Goal: Information Seeking & Learning: Learn about a topic

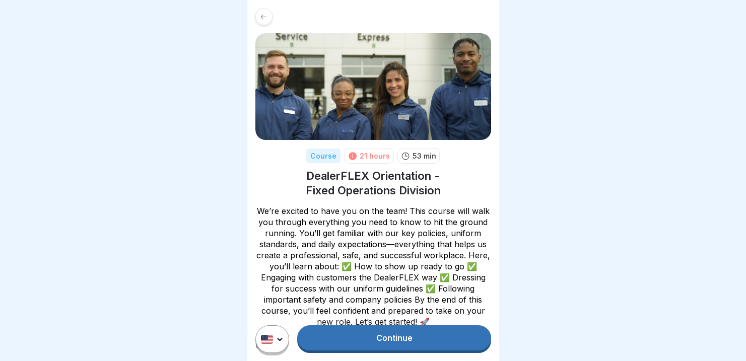
click at [370, 345] on link "Continue" at bounding box center [393, 337] width 193 height 25
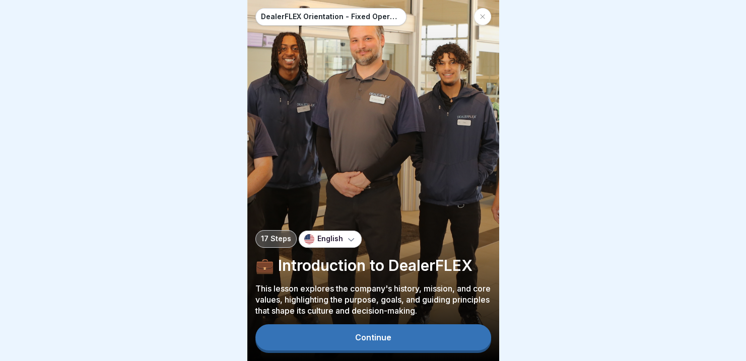
click at [379, 342] on div "Continue" at bounding box center [373, 337] width 36 height 9
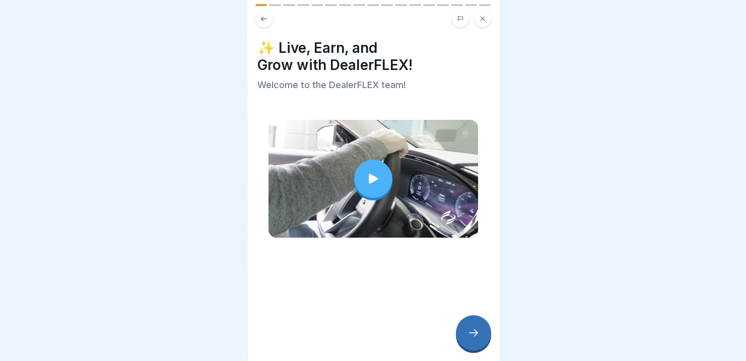
click at [479, 339] on icon at bounding box center [473, 333] width 12 height 12
click at [476, 339] on icon at bounding box center [473, 333] width 12 height 12
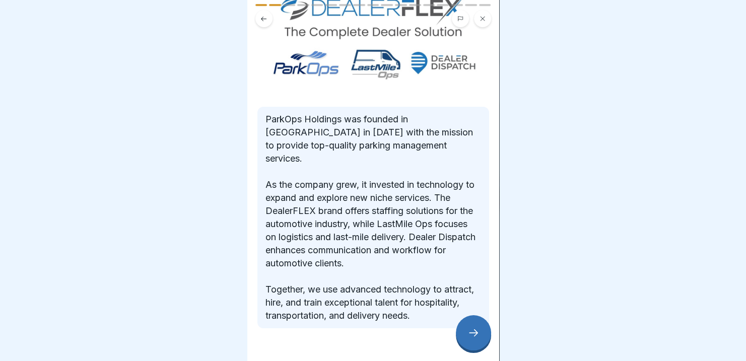
scroll to position [95, 0]
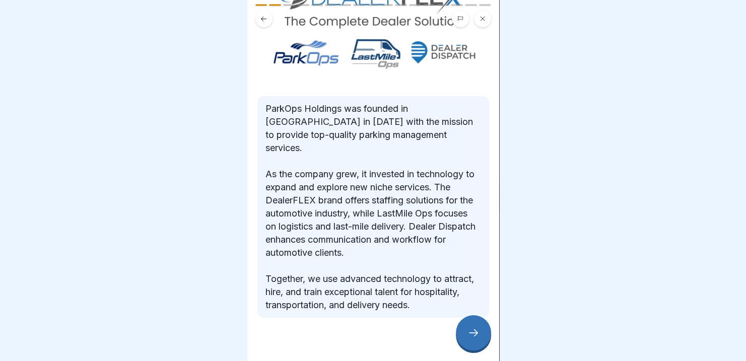
click at [469, 336] on icon at bounding box center [473, 333] width 12 height 12
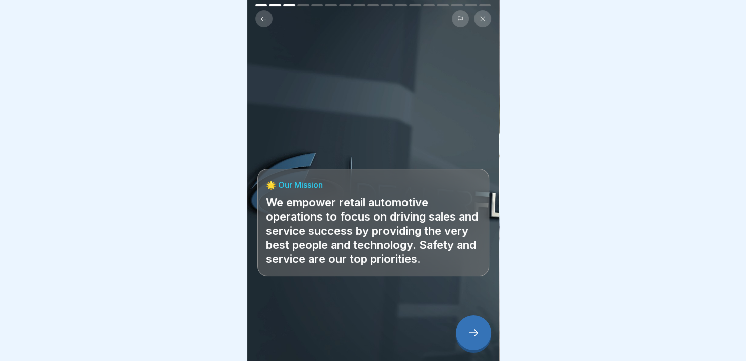
click at [468, 339] on icon at bounding box center [473, 333] width 12 height 12
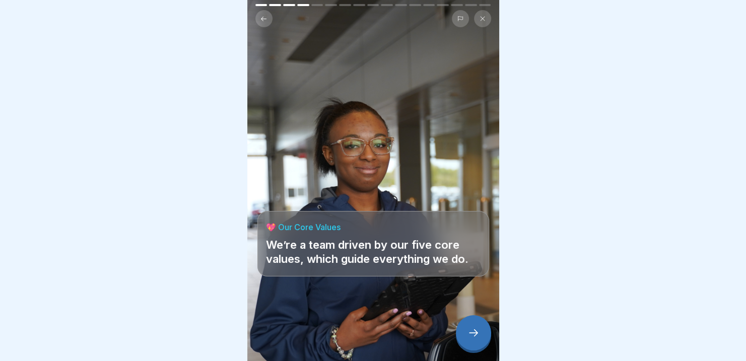
click at [478, 339] on icon at bounding box center [473, 333] width 12 height 12
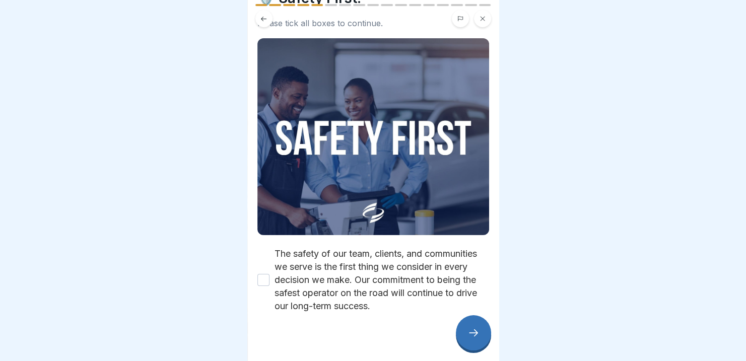
scroll to position [69, 0]
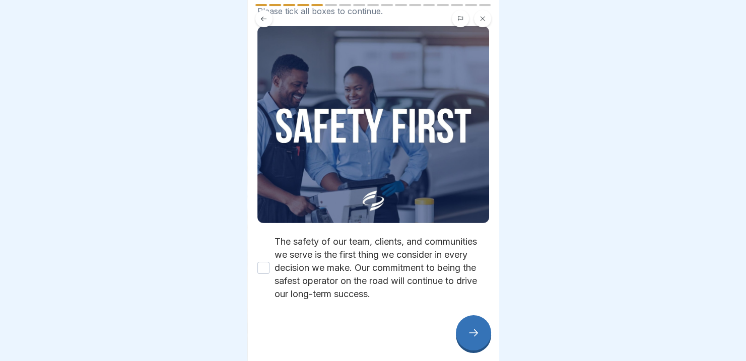
click at [264, 262] on button "The safety of our team, clients, and communities we serve is the first thing we…" at bounding box center [263, 268] width 12 height 12
click at [467, 339] on icon at bounding box center [473, 333] width 12 height 12
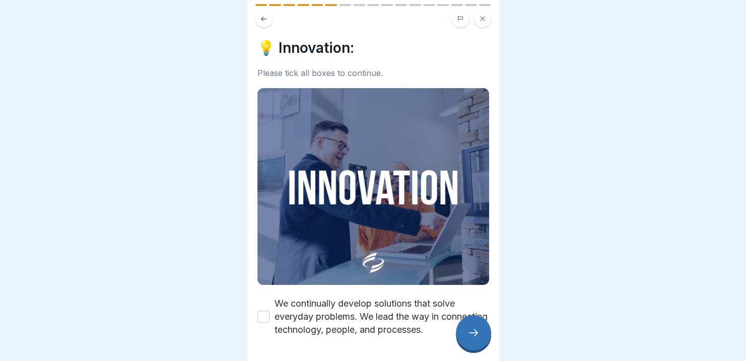
click at [262, 311] on button "We continually develop solutions that solve everyday problems. We lead the way …" at bounding box center [263, 317] width 12 height 12
click at [468, 337] on icon at bounding box center [473, 333] width 12 height 12
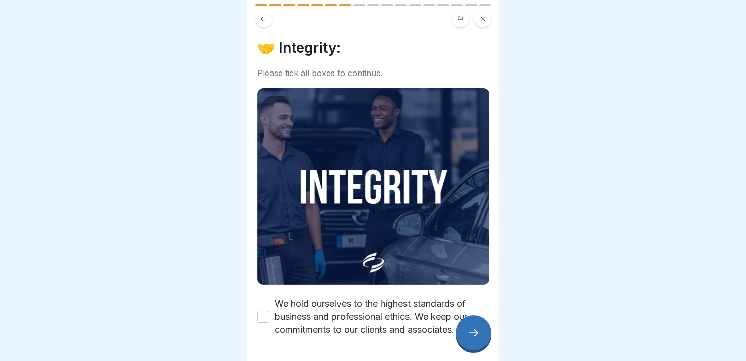
click at [266, 311] on button "We hold ourselves to the highest standards of business and professional ethics.…" at bounding box center [263, 317] width 12 height 12
click at [472, 335] on icon at bounding box center [473, 333] width 12 height 12
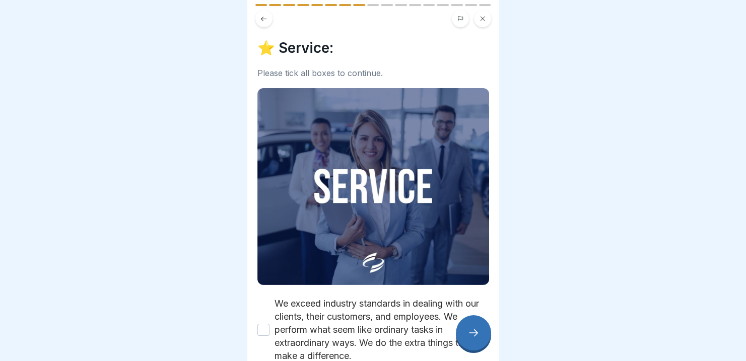
click at [262, 324] on button "We exceed industry standards in dealing with our clients, their customers, and …" at bounding box center [263, 330] width 12 height 12
click at [469, 337] on icon at bounding box center [473, 333] width 12 height 12
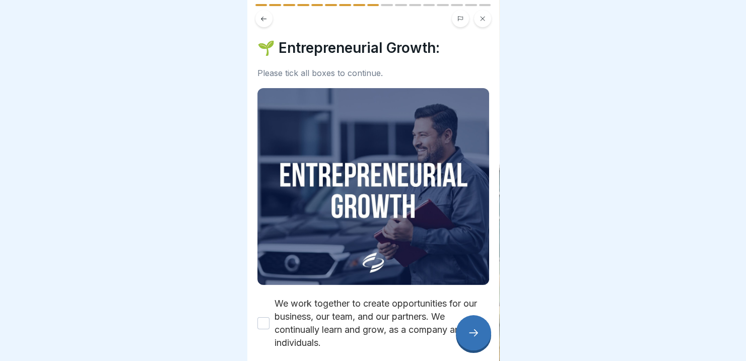
click at [260, 319] on button "We work together to create opportunities for our business, our team, and our pa…" at bounding box center [263, 323] width 12 height 12
click at [478, 337] on icon at bounding box center [473, 333] width 12 height 12
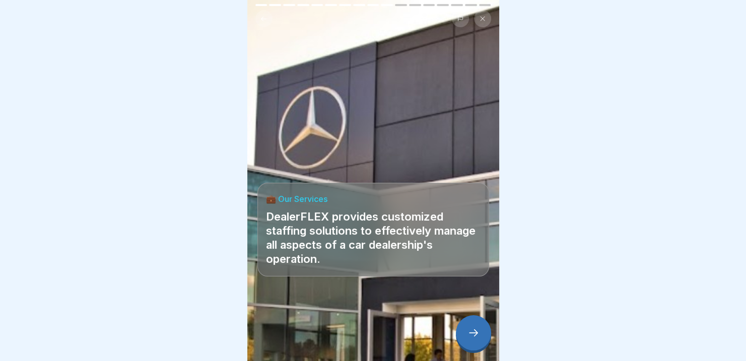
scroll to position [8, 0]
click at [471, 335] on icon at bounding box center [473, 333] width 12 height 12
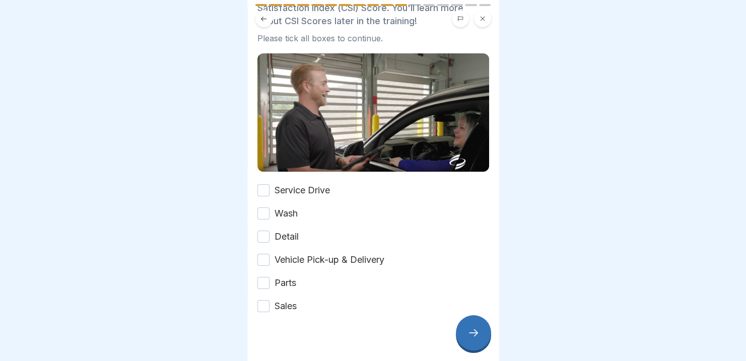
scroll to position [109, 0]
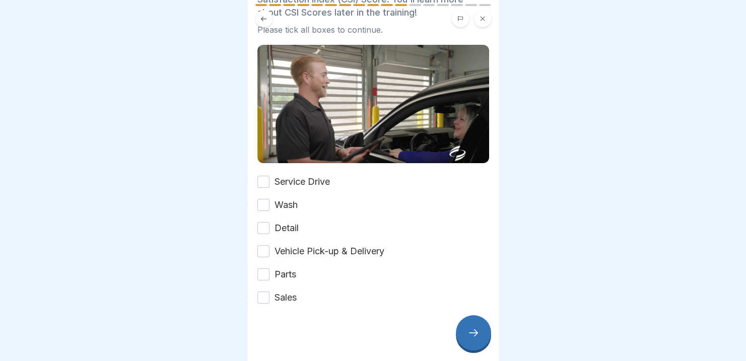
click at [265, 176] on button "Service Drive" at bounding box center [263, 182] width 12 height 12
drag, startPoint x: 262, startPoint y: 194, endPoint x: 265, endPoint y: 207, distance: 13.6
click at [262, 199] on button "Wash" at bounding box center [263, 205] width 12 height 12
click at [266, 222] on button "Detail" at bounding box center [263, 228] width 12 height 12
click at [264, 245] on button "Vehicle Pick-up & Delivery" at bounding box center [263, 251] width 12 height 12
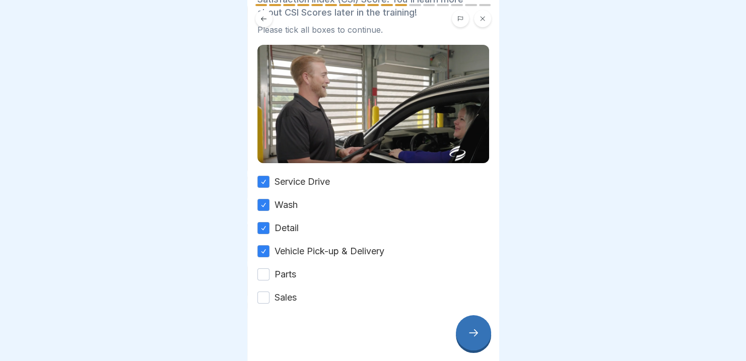
click at [262, 268] on button "Parts" at bounding box center [263, 274] width 12 height 12
click at [264, 292] on button "Sales" at bounding box center [263, 298] width 12 height 12
click at [465, 335] on div at bounding box center [473, 332] width 35 height 35
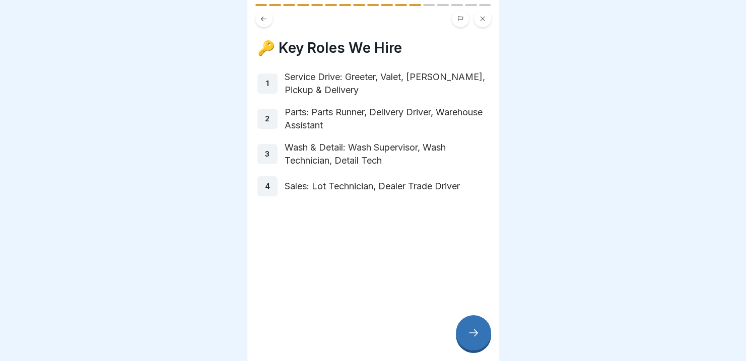
click at [471, 339] on icon at bounding box center [473, 333] width 12 height 12
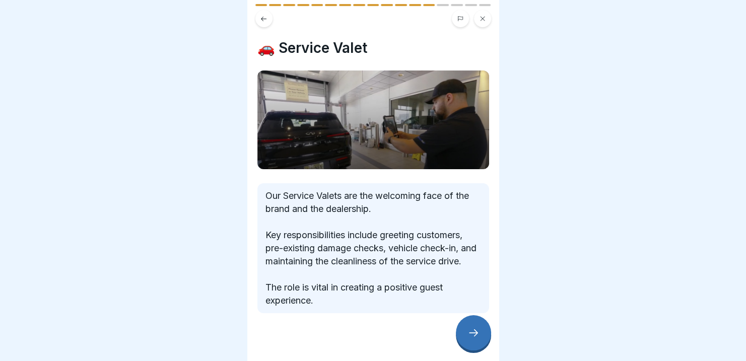
click at [474, 330] on icon at bounding box center [473, 333] width 12 height 12
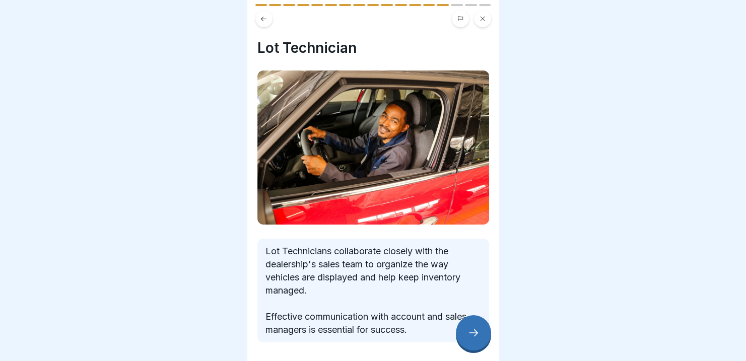
click at [472, 331] on icon at bounding box center [473, 333] width 12 height 12
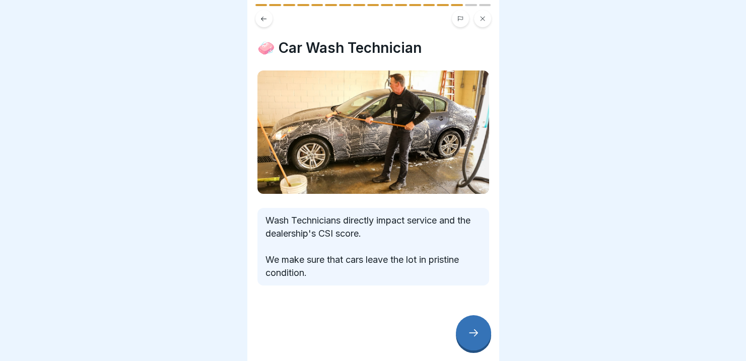
click at [469, 333] on icon at bounding box center [473, 333] width 12 height 12
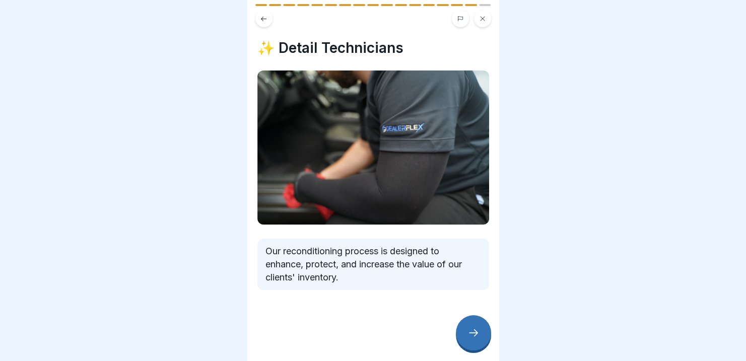
click at [467, 334] on icon at bounding box center [473, 333] width 12 height 12
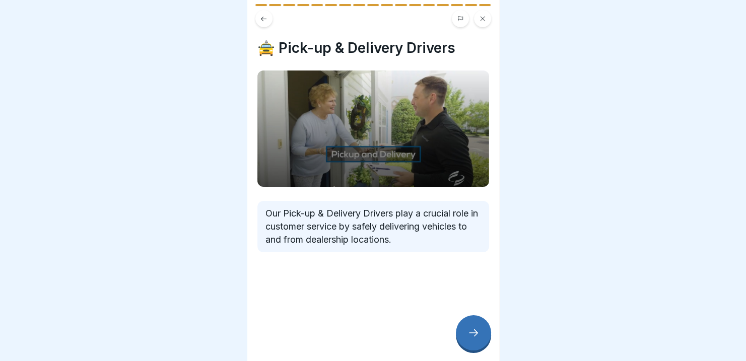
click at [474, 335] on icon at bounding box center [473, 333] width 12 height 12
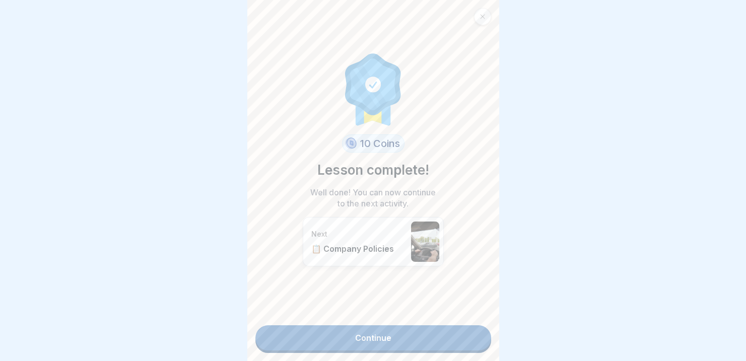
click at [378, 331] on link "Continue" at bounding box center [373, 337] width 236 height 25
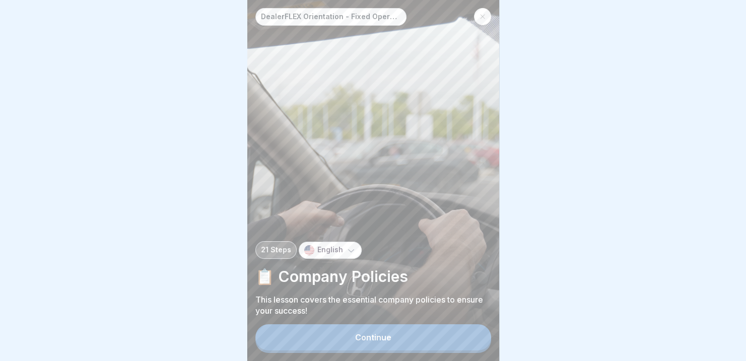
click at [374, 342] on div "Continue" at bounding box center [373, 337] width 36 height 9
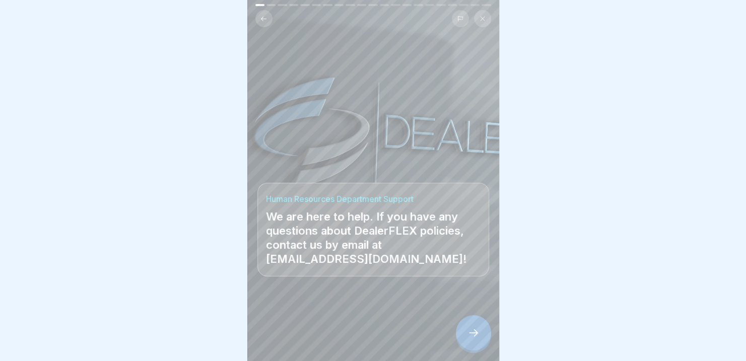
click at [473, 339] on icon at bounding box center [473, 333] width 12 height 12
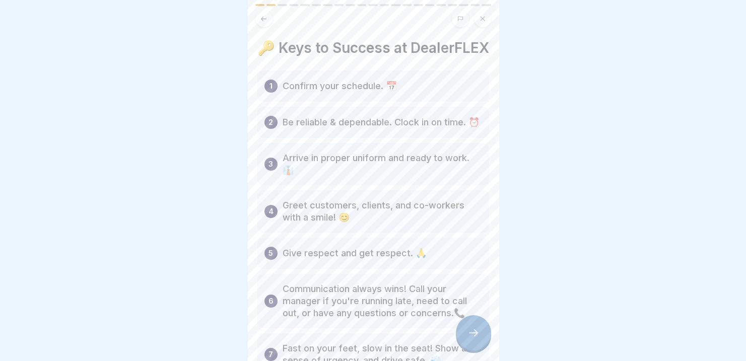
click at [465, 342] on div at bounding box center [473, 332] width 35 height 35
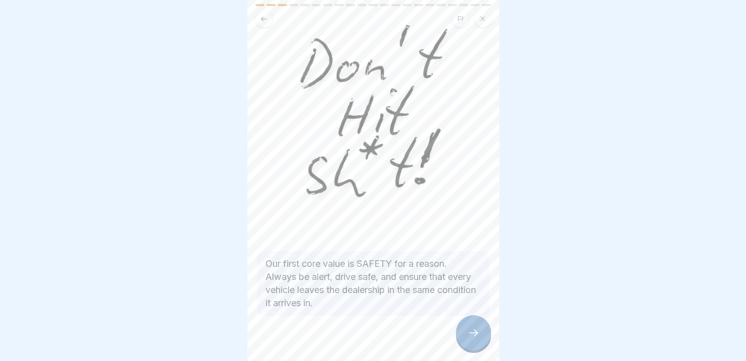
scroll to position [73, 0]
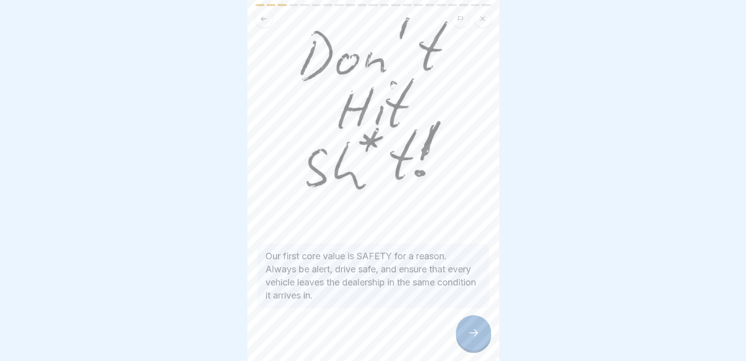
click at [474, 339] on icon at bounding box center [473, 333] width 12 height 12
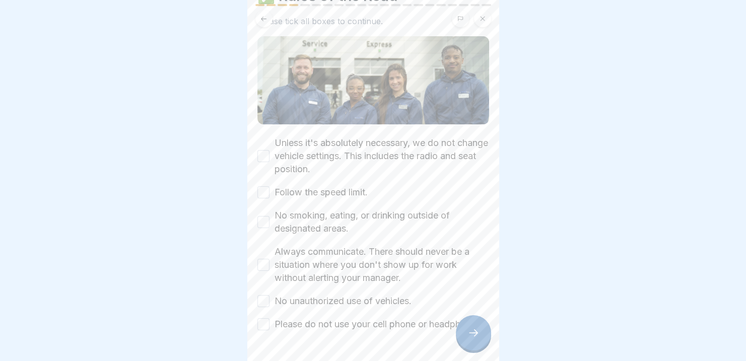
scroll to position [53, 0]
click at [263, 153] on button "Unless it's absolutely necessary, we do not change vehicle settings. This inclu…" at bounding box center [263, 155] width 12 height 12
click at [265, 190] on button "Follow the speed limit." at bounding box center [263, 191] width 12 height 12
click at [261, 219] on button "No smoking, eating, or drinking outside of designated areas." at bounding box center [263, 221] width 12 height 12
click at [261, 261] on button "Always communicate. There should never be a situation where you don't show up f…" at bounding box center [263, 264] width 12 height 12
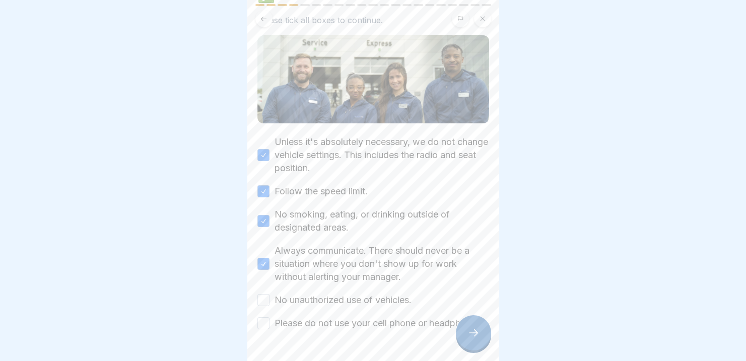
click at [263, 301] on button "No unauthorized use of vehicles." at bounding box center [263, 300] width 12 height 12
click at [260, 329] on button "Please do not use your cell phone or headphones." at bounding box center [263, 323] width 12 height 12
click at [470, 339] on icon at bounding box center [473, 333] width 12 height 12
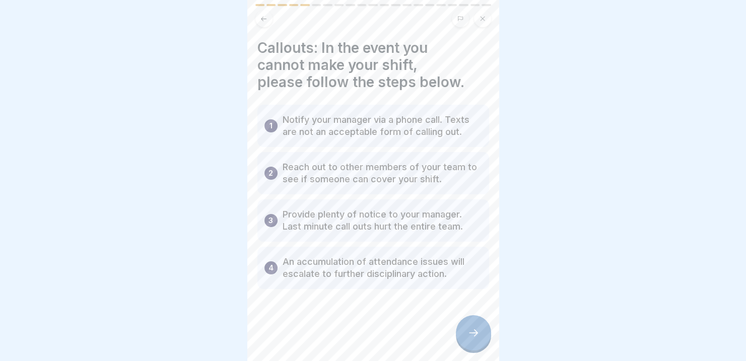
click at [473, 337] on icon at bounding box center [473, 333] width 12 height 12
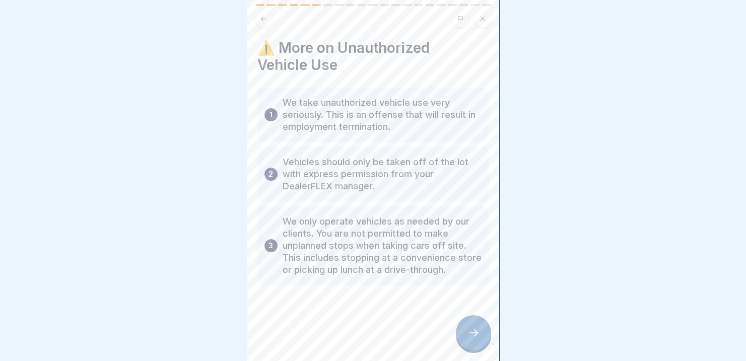
click at [465, 342] on div at bounding box center [473, 332] width 35 height 35
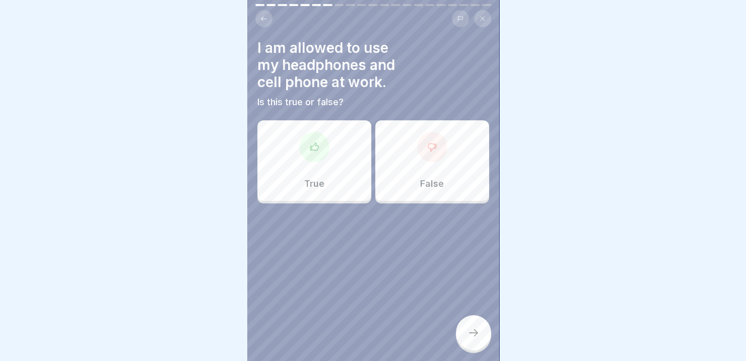
click at [427, 155] on div at bounding box center [432, 147] width 30 height 30
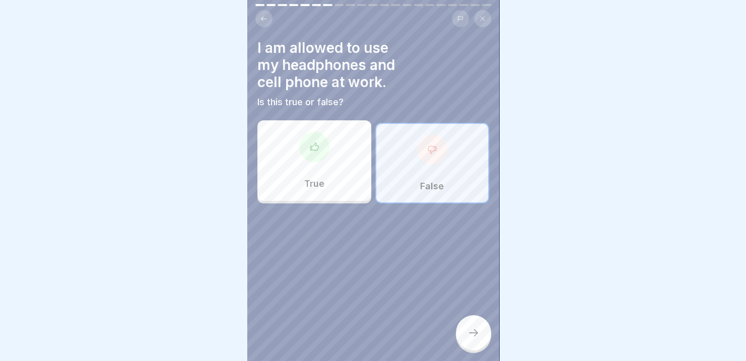
click at [475, 339] on icon at bounding box center [473, 333] width 12 height 12
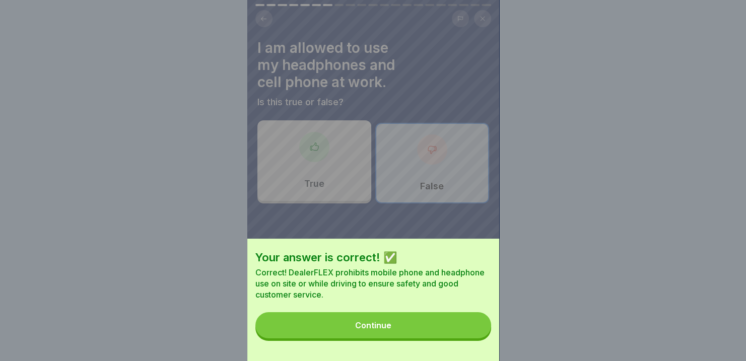
click at [383, 330] on div "Continue" at bounding box center [373, 325] width 36 height 9
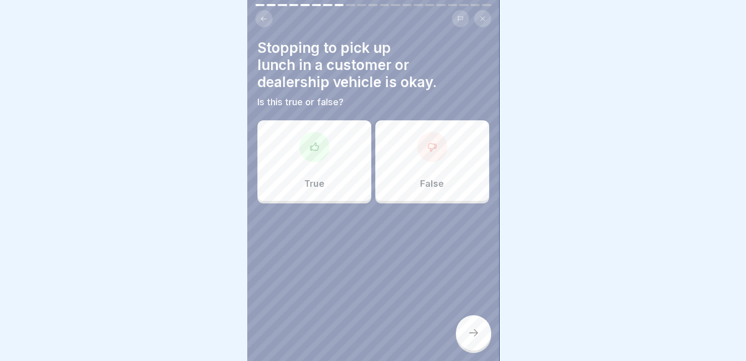
click at [431, 170] on div "False" at bounding box center [432, 160] width 114 height 81
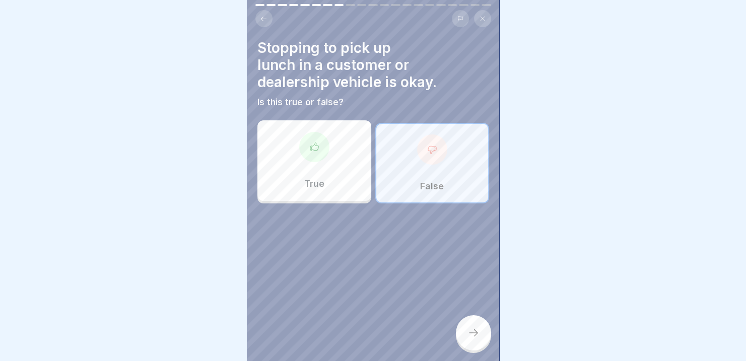
click at [467, 339] on icon at bounding box center [473, 333] width 12 height 12
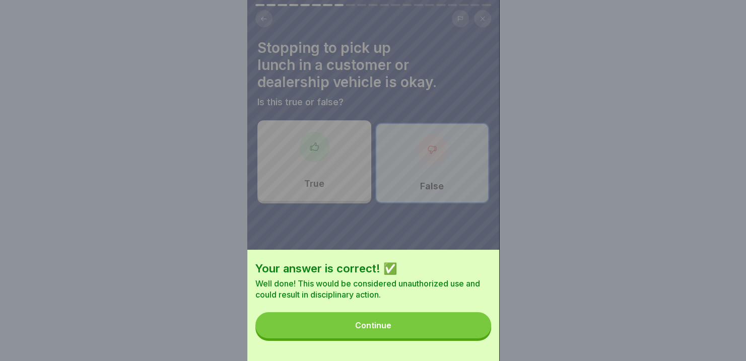
click at [377, 337] on button "Continue" at bounding box center [373, 325] width 236 height 26
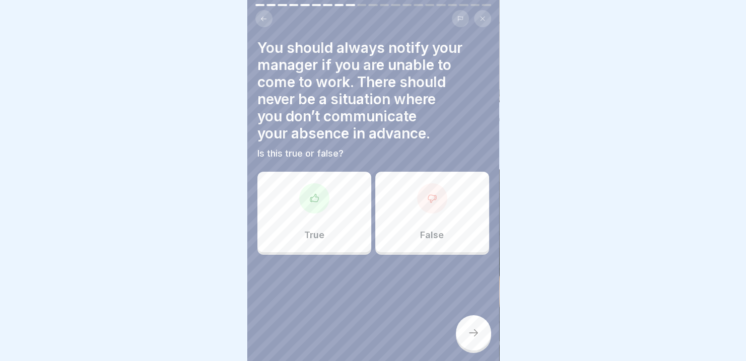
click at [322, 207] on div at bounding box center [314, 198] width 30 height 30
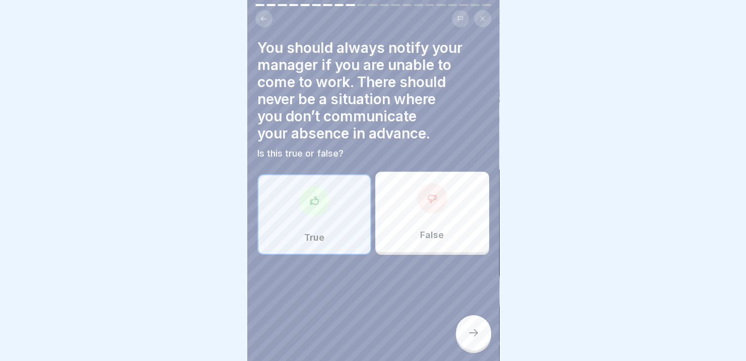
click at [475, 339] on icon at bounding box center [473, 333] width 12 height 12
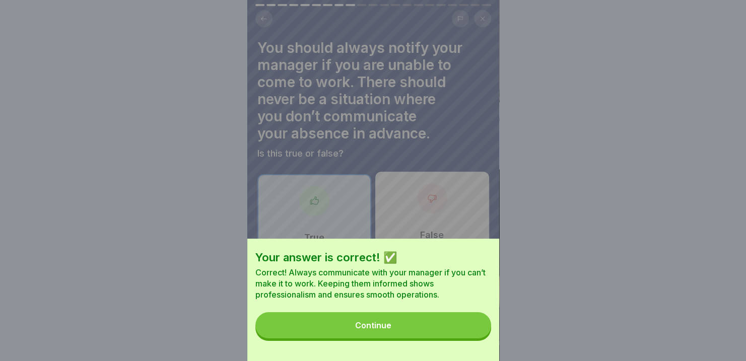
click at [413, 329] on button "Continue" at bounding box center [373, 325] width 236 height 26
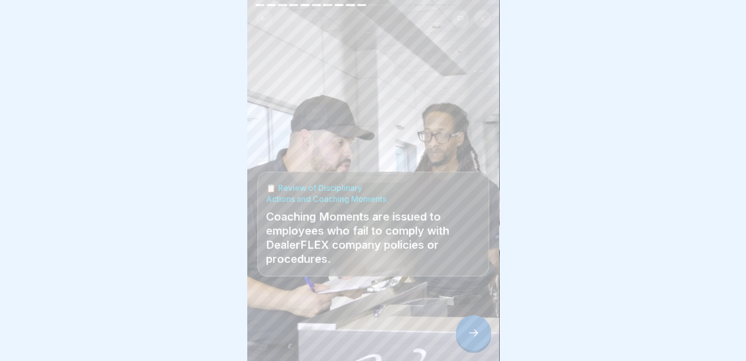
scroll to position [8, 0]
click at [472, 331] on icon at bounding box center [473, 333] width 12 height 12
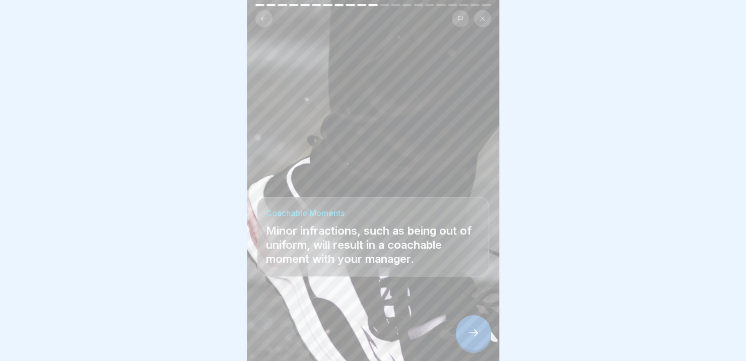
click at [469, 332] on icon at bounding box center [473, 333] width 12 height 12
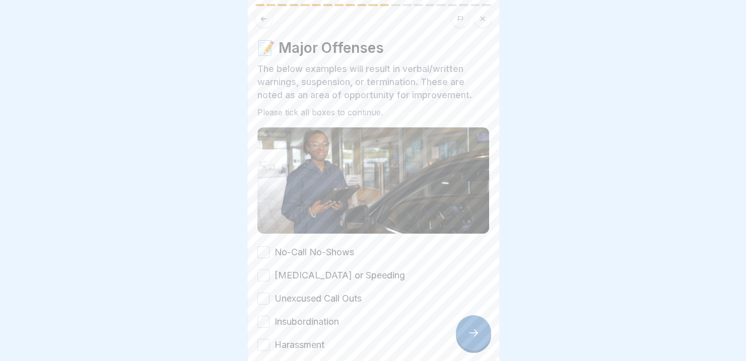
click at [265, 246] on button "No-Call No-Shows" at bounding box center [263, 252] width 12 height 12
click at [262, 269] on button "[MEDICAL_DATA] or Speeding" at bounding box center [263, 275] width 12 height 12
click at [260, 293] on button "Unexcused Call Outs" at bounding box center [263, 299] width 12 height 12
click at [261, 316] on button "Insubordination" at bounding box center [263, 322] width 12 height 12
click at [262, 339] on button "Harassment" at bounding box center [263, 345] width 12 height 12
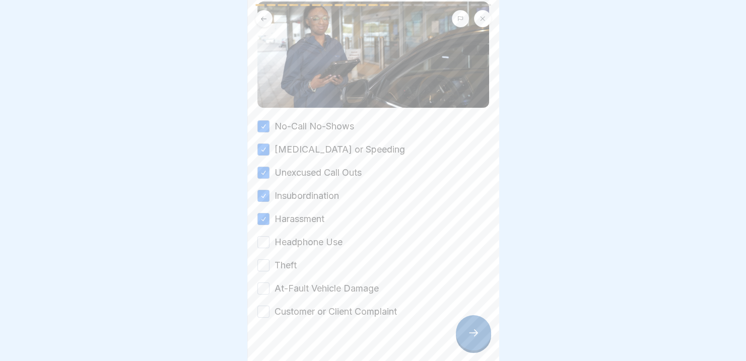
scroll to position [140, 0]
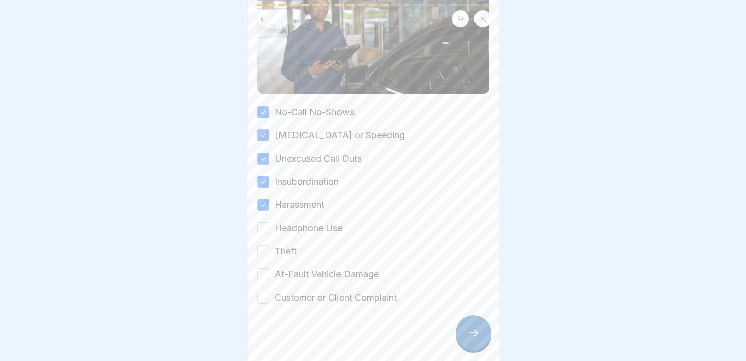
click at [265, 222] on button "Headphone Use" at bounding box center [263, 228] width 12 height 12
click at [265, 245] on button "Theft" at bounding box center [263, 251] width 12 height 12
click at [262, 268] on button "At-Fault Vehicle Damage" at bounding box center [263, 274] width 12 height 12
click at [264, 292] on button "Customer or Client Complaint" at bounding box center [263, 298] width 12 height 12
click at [471, 334] on icon at bounding box center [473, 333] width 12 height 12
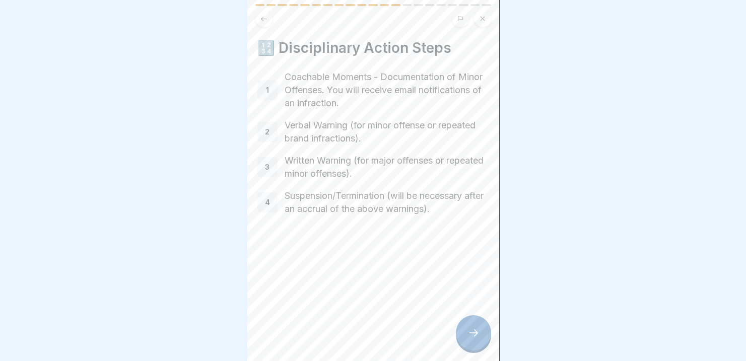
click at [469, 331] on icon at bounding box center [473, 333] width 12 height 12
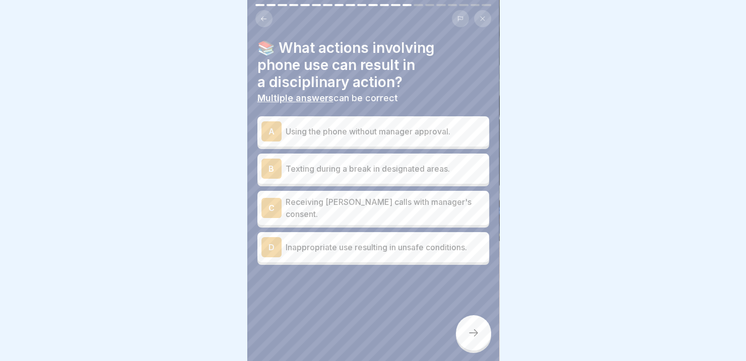
click at [334, 242] on div "D Inappropriate use resulting in unsafe conditions." at bounding box center [373, 247] width 224 height 20
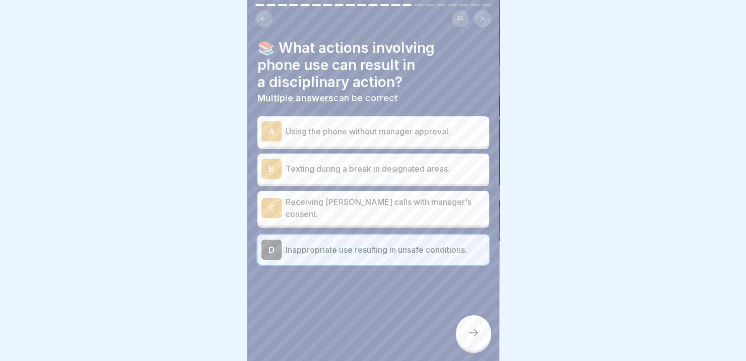
click at [384, 125] on p "Using the phone without manager approval." at bounding box center [385, 131] width 199 height 12
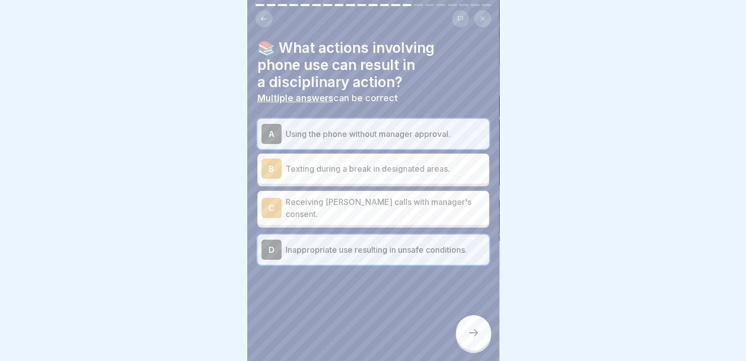
click at [468, 332] on icon at bounding box center [473, 333] width 12 height 12
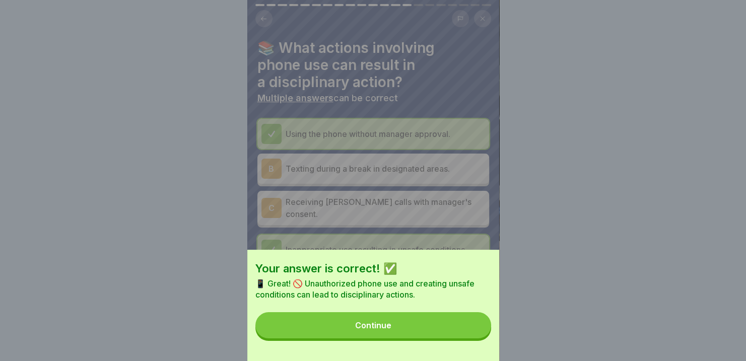
click at [382, 326] on button "Continue" at bounding box center [373, 325] width 236 height 26
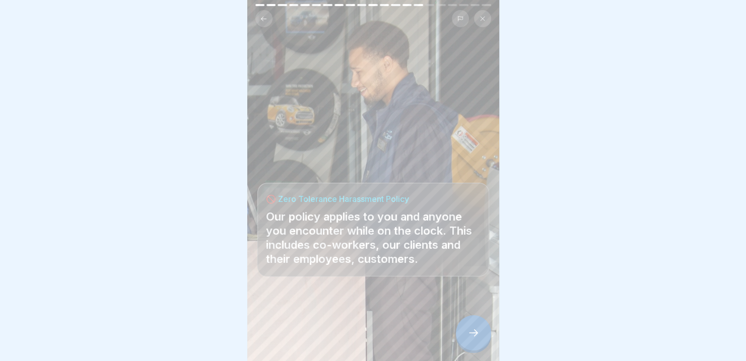
click at [476, 334] on icon at bounding box center [473, 332] width 9 height 7
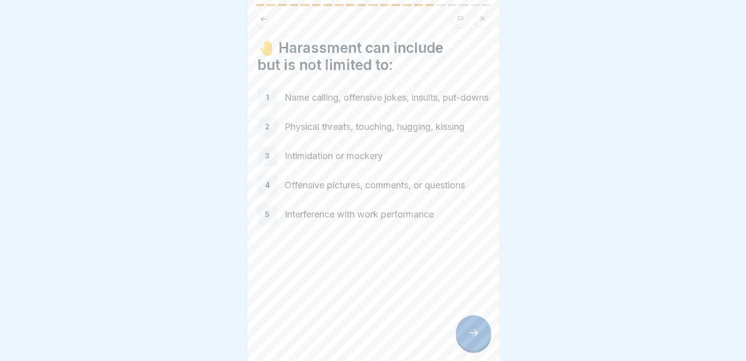
click at [264, 93] on div "1" at bounding box center [267, 98] width 20 height 20
click at [473, 336] on icon at bounding box center [473, 333] width 12 height 12
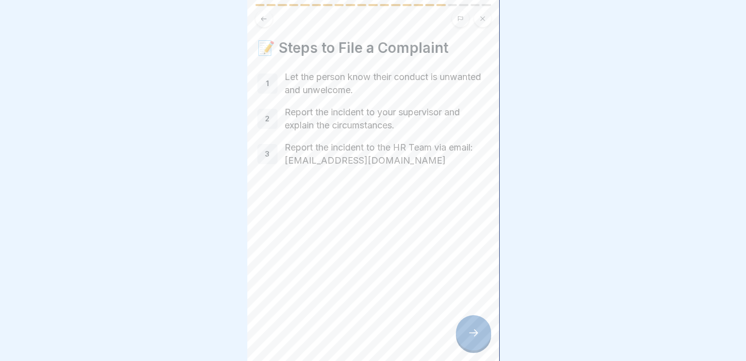
click at [464, 337] on div at bounding box center [473, 332] width 35 height 35
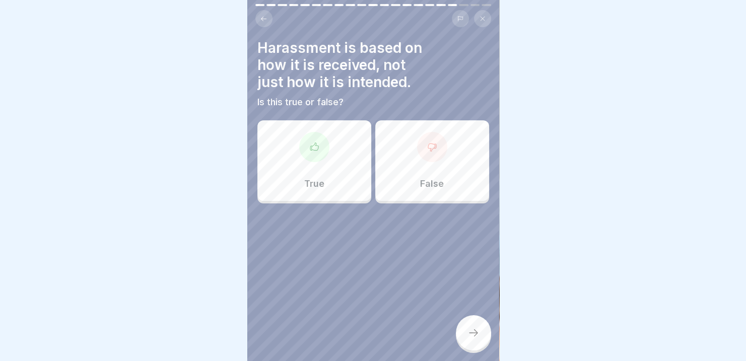
click at [317, 156] on div "True" at bounding box center [314, 160] width 114 height 81
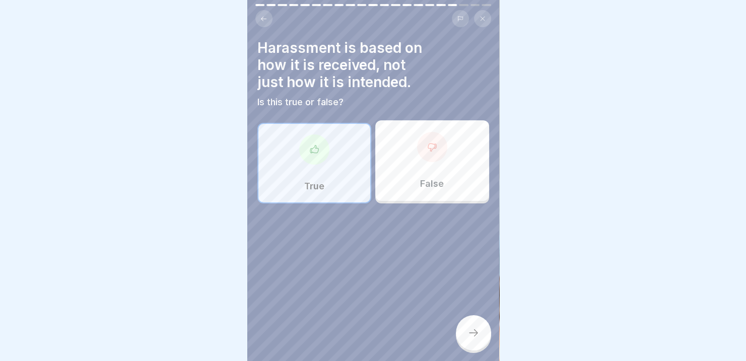
click at [478, 333] on icon at bounding box center [473, 333] width 12 height 12
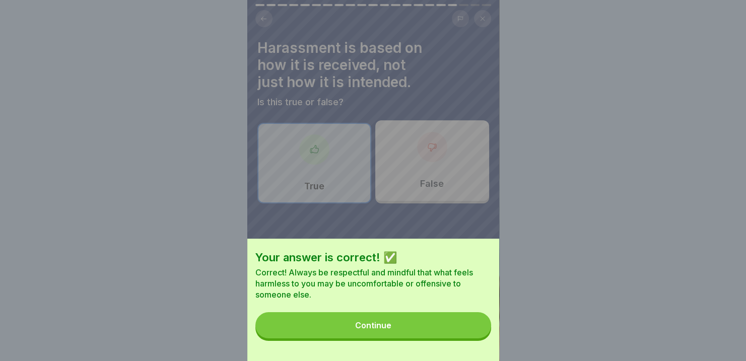
click at [371, 330] on div "Continue" at bounding box center [373, 325] width 36 height 9
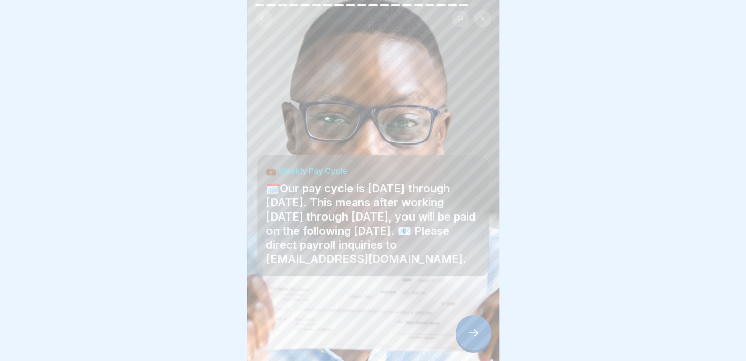
click at [473, 333] on icon at bounding box center [473, 333] width 12 height 12
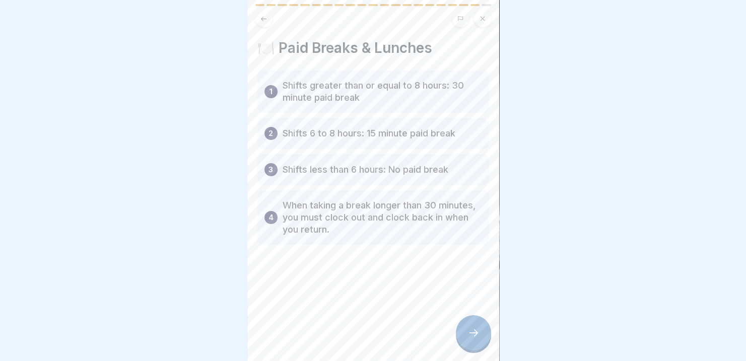
click at [466, 332] on div at bounding box center [473, 332] width 35 height 35
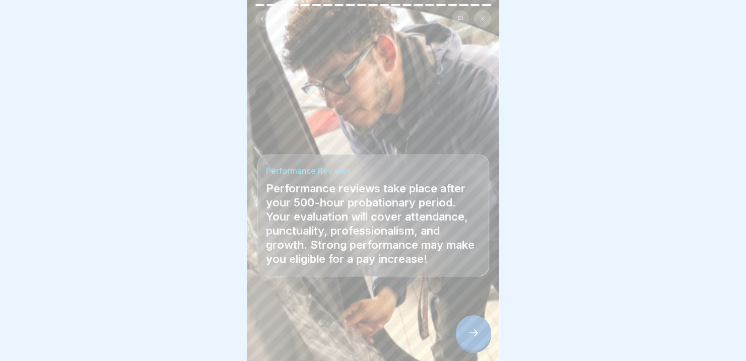
click at [478, 332] on icon at bounding box center [473, 333] width 12 height 12
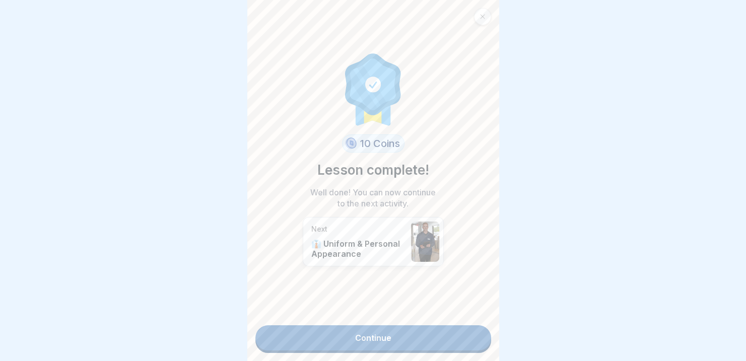
click at [389, 329] on link "Continue" at bounding box center [373, 337] width 236 height 25
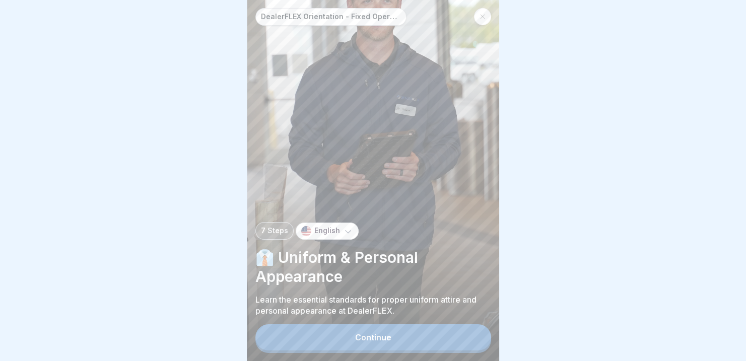
scroll to position [8, 0]
click at [373, 334] on div "Continue" at bounding box center [373, 337] width 36 height 9
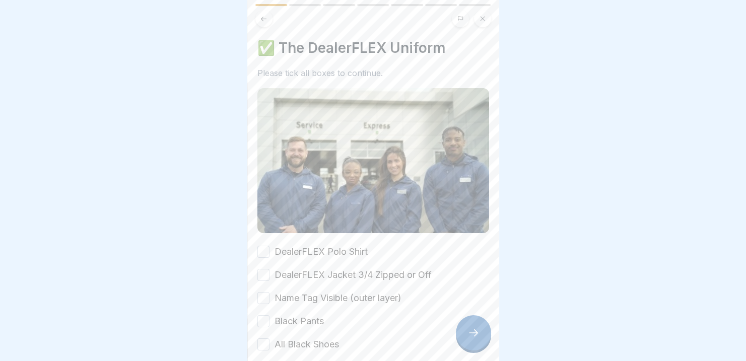
click at [264, 246] on button "DealerFLEX Polo Shirt" at bounding box center [263, 252] width 12 height 12
click at [259, 269] on button "DealerFLEX Jacket 3/4 Zipped or Off" at bounding box center [263, 275] width 12 height 12
click at [262, 292] on button "Name Tag Visible (outer layer)" at bounding box center [263, 298] width 12 height 12
click at [263, 315] on button "Black Pants" at bounding box center [263, 321] width 12 height 12
click at [264, 339] on button "All Black Shoes" at bounding box center [263, 345] width 12 height 12
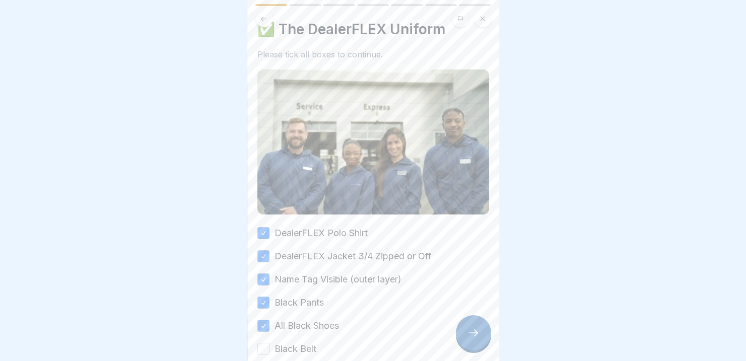
scroll to position [50, 0]
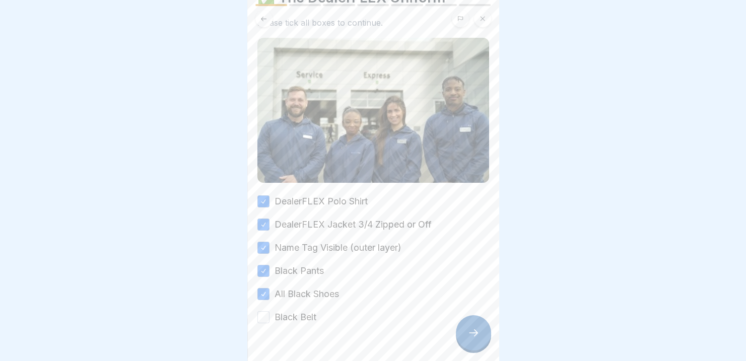
click at [260, 311] on button "Black Belt" at bounding box center [263, 317] width 12 height 12
click at [476, 333] on icon at bounding box center [473, 332] width 9 height 7
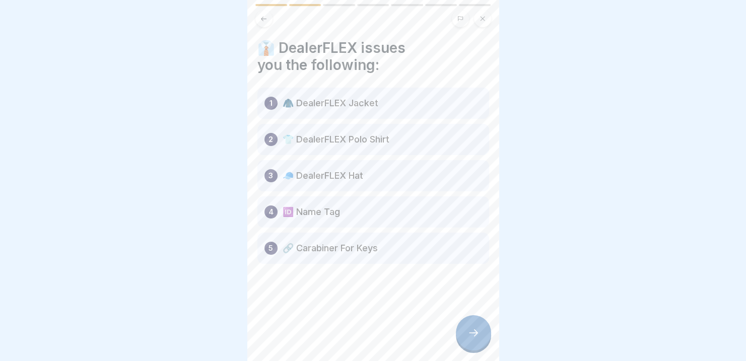
click at [477, 329] on icon at bounding box center [473, 333] width 12 height 12
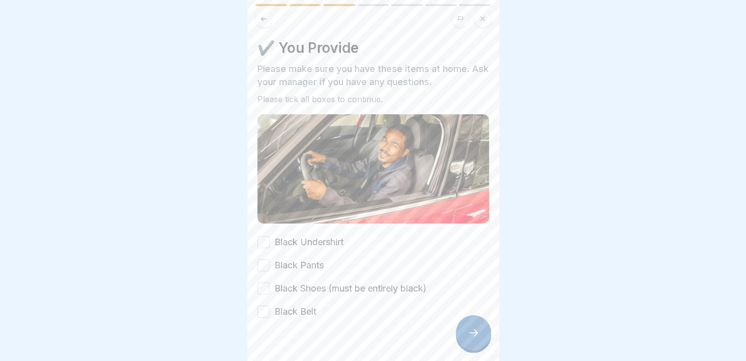
click at [264, 236] on button "Black Undershirt" at bounding box center [263, 242] width 12 height 12
click at [264, 259] on button "Black Pants" at bounding box center [263, 265] width 12 height 12
click at [265, 283] on button "Black Shoes (must be entirely black)" at bounding box center [263, 289] width 12 height 12
click at [264, 306] on button "Black Belt" at bounding box center [263, 312] width 12 height 12
click at [470, 340] on div at bounding box center [473, 332] width 35 height 35
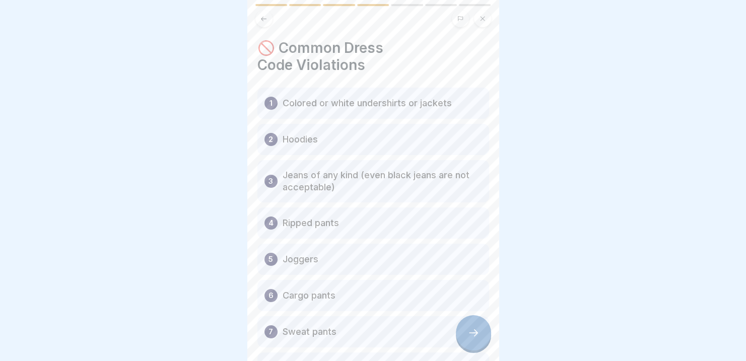
click at [467, 332] on icon at bounding box center [473, 333] width 12 height 12
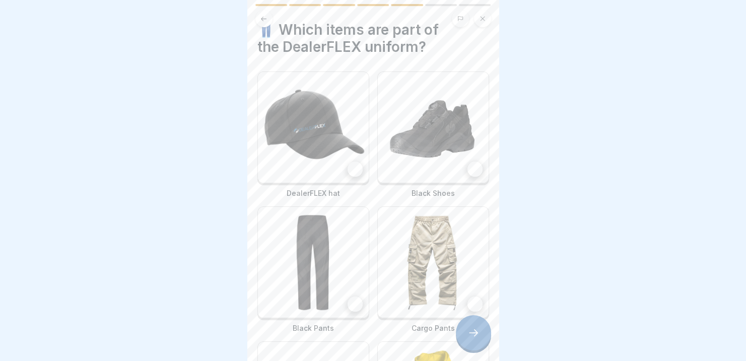
scroll to position [12, 0]
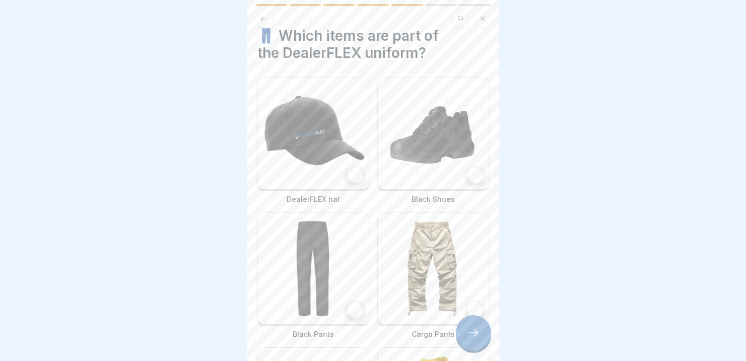
click at [592, 284] on div at bounding box center [373, 180] width 746 height 361
click at [349, 168] on div at bounding box center [355, 175] width 15 height 15
click at [467, 168] on div at bounding box center [474, 175] width 15 height 15
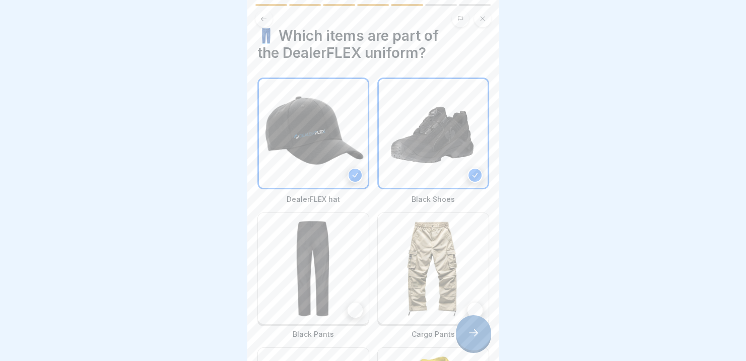
click at [354, 303] on div at bounding box center [355, 310] width 15 height 15
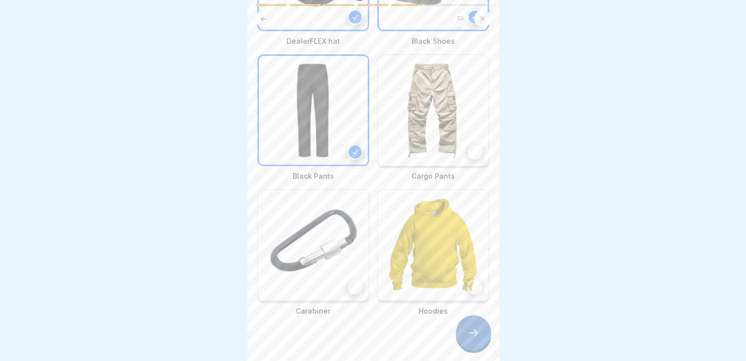
scroll to position [174, 0]
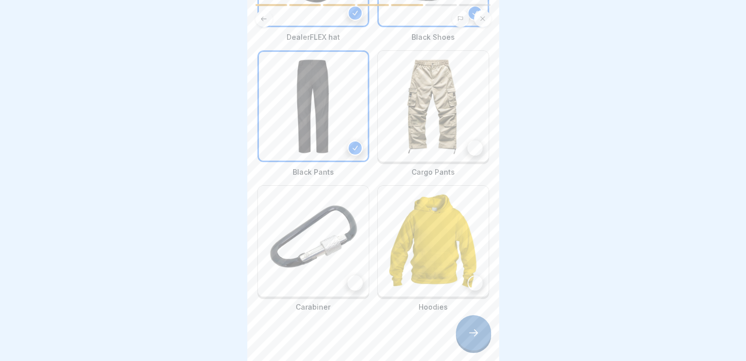
click at [349, 276] on div at bounding box center [355, 283] width 15 height 15
click at [475, 338] on icon at bounding box center [473, 333] width 12 height 12
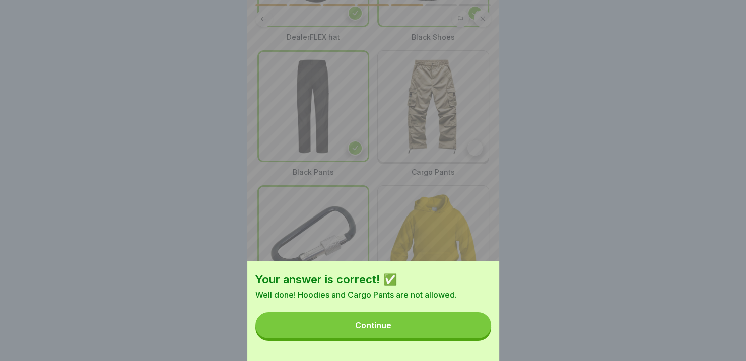
click at [383, 330] on div "Continue" at bounding box center [373, 325] width 36 height 9
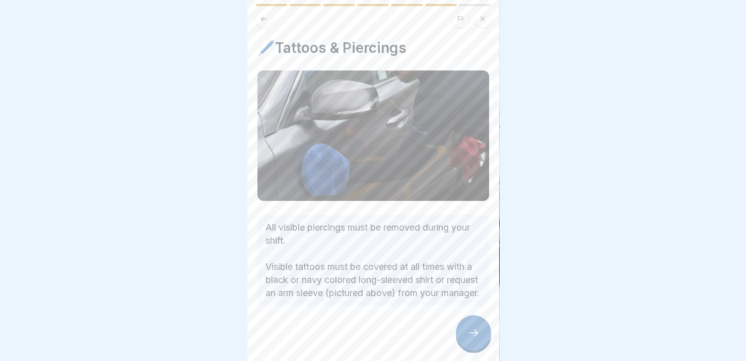
click at [474, 337] on icon at bounding box center [473, 333] width 12 height 12
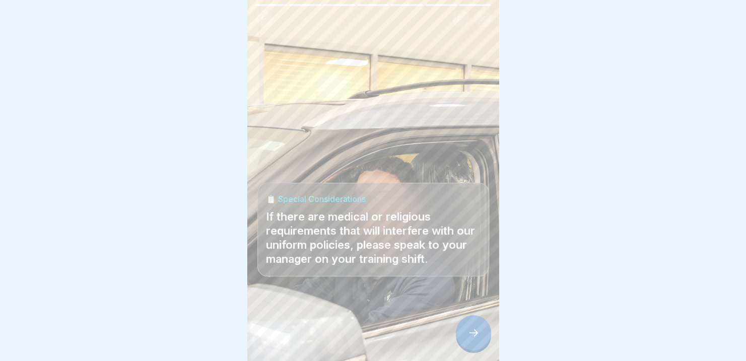
click at [476, 335] on icon at bounding box center [473, 333] width 12 height 12
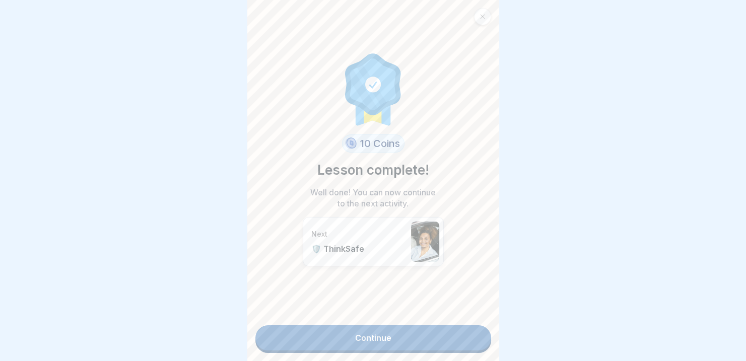
click at [396, 333] on link "Continue" at bounding box center [373, 337] width 236 height 25
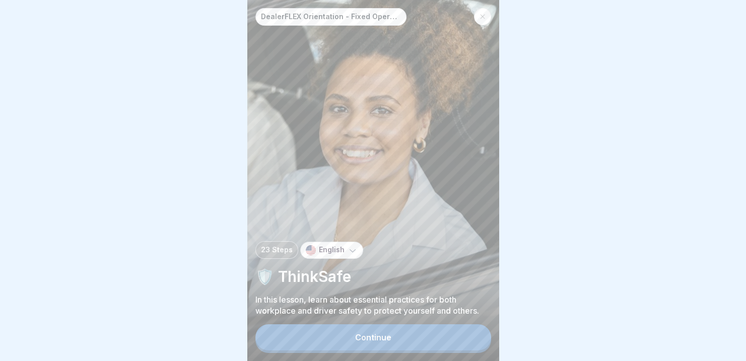
click at [384, 342] on div "Continue" at bounding box center [373, 337] width 36 height 9
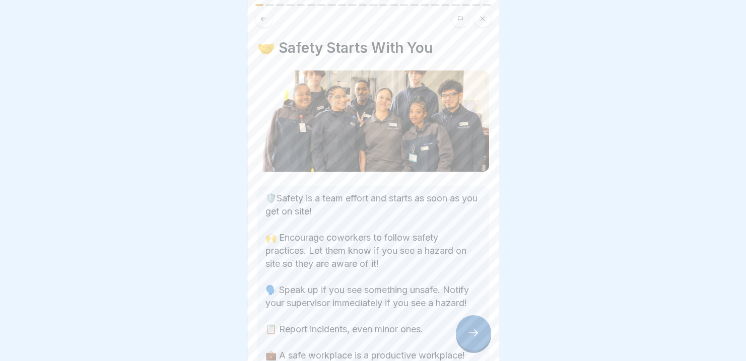
click at [474, 339] on icon at bounding box center [473, 333] width 12 height 12
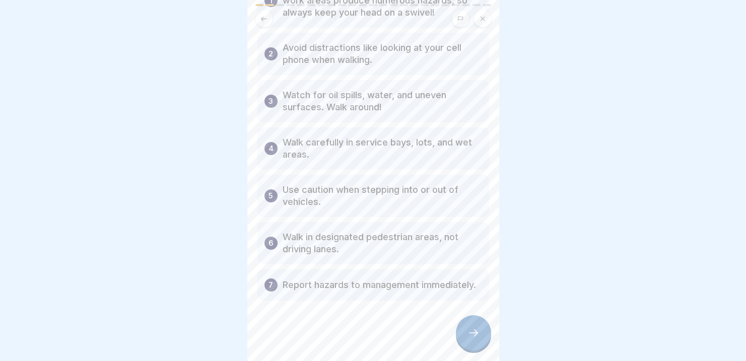
scroll to position [120, 0]
click at [466, 333] on div at bounding box center [473, 332] width 35 height 35
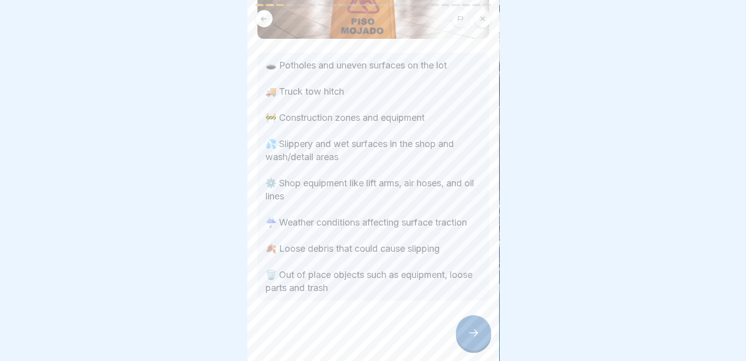
scroll to position [120, 0]
click at [469, 339] on icon at bounding box center [473, 333] width 12 height 12
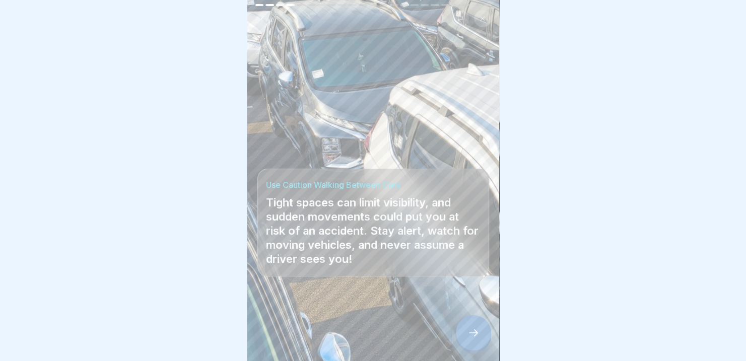
click at [475, 347] on div at bounding box center [473, 332] width 35 height 35
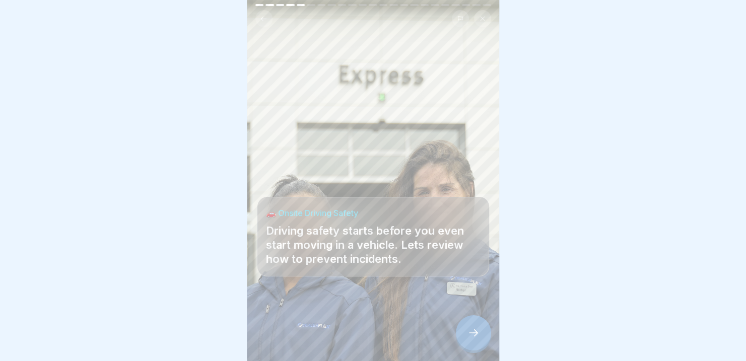
click at [475, 347] on div at bounding box center [473, 332] width 35 height 35
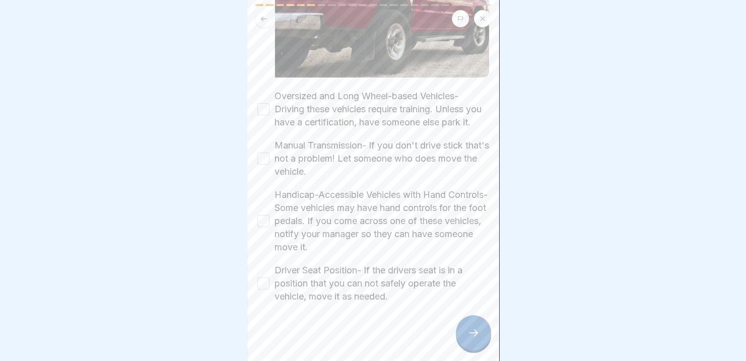
scroll to position [211, 0]
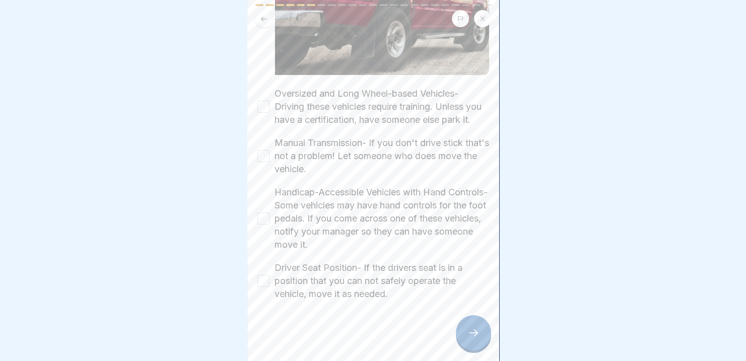
click at [262, 103] on button "Oversized and Long Wheel-based Vehicles- Driving these vehicles require trainin…" at bounding box center [263, 107] width 12 height 12
click at [260, 156] on button "Manual Transmission- If you don't drive stick that's not a problem! Let someone…" at bounding box center [263, 156] width 12 height 12
click at [261, 217] on button "Handicap-Accessible Vehicles with Hand Controls- Some vehicles may have hand co…" at bounding box center [263, 219] width 12 height 12
click at [262, 284] on button "Driver Seat Position- If the drivers seat is in a position that you can not saf…" at bounding box center [263, 281] width 12 height 12
click at [465, 343] on div at bounding box center [473, 332] width 35 height 35
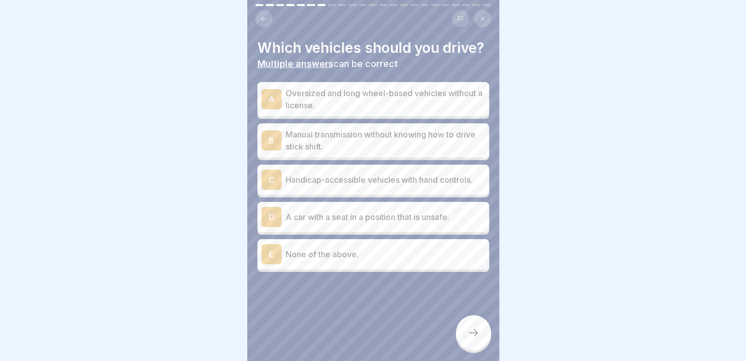
click at [272, 151] on div "B" at bounding box center [271, 140] width 20 height 20
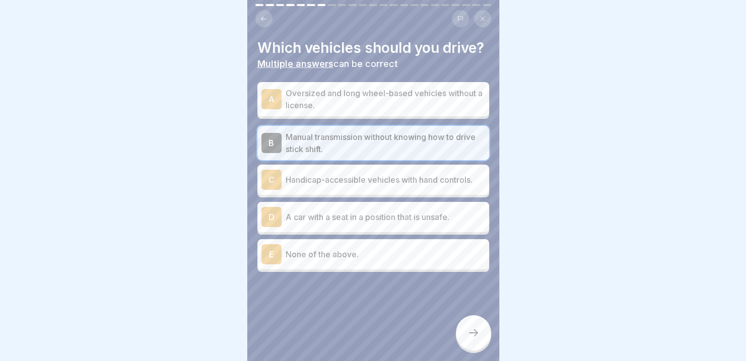
click at [271, 264] on div "E" at bounding box center [271, 254] width 20 height 20
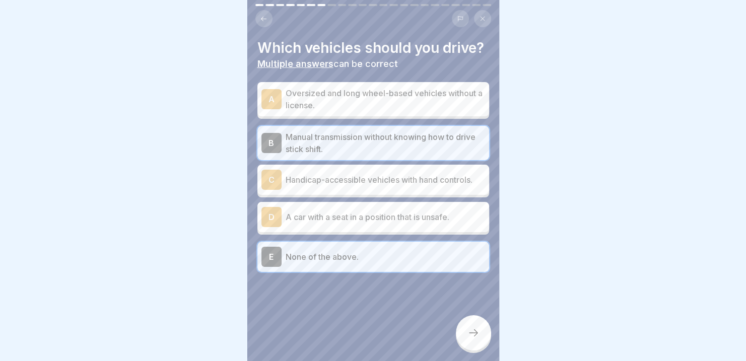
click at [272, 153] on div "B" at bounding box center [271, 143] width 20 height 20
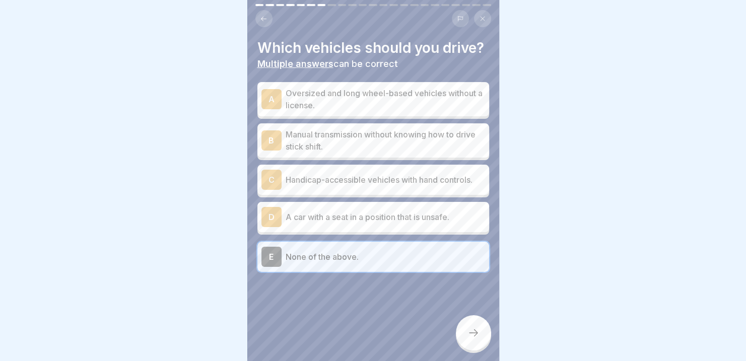
click at [478, 339] on icon at bounding box center [473, 333] width 12 height 12
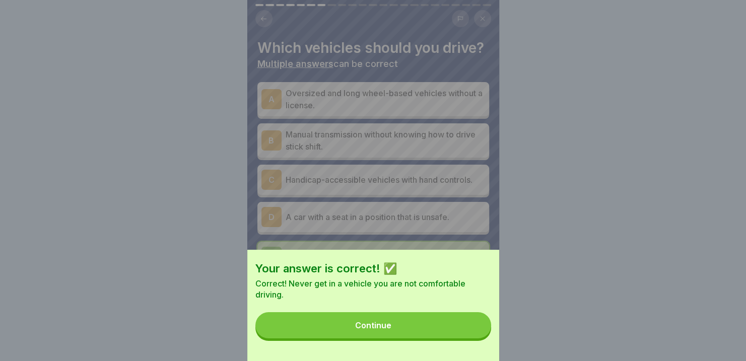
click at [376, 330] on div "Continue" at bounding box center [373, 325] width 36 height 9
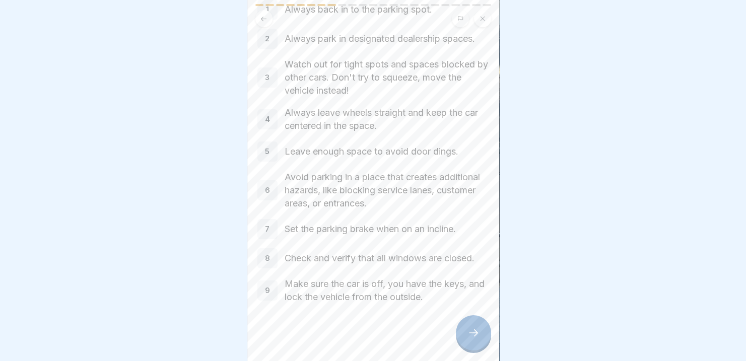
scroll to position [74, 0]
click at [466, 335] on div at bounding box center [473, 332] width 35 height 35
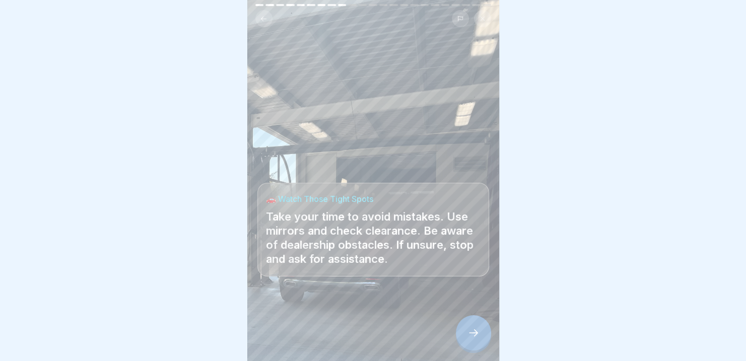
click at [471, 339] on icon at bounding box center [473, 333] width 12 height 12
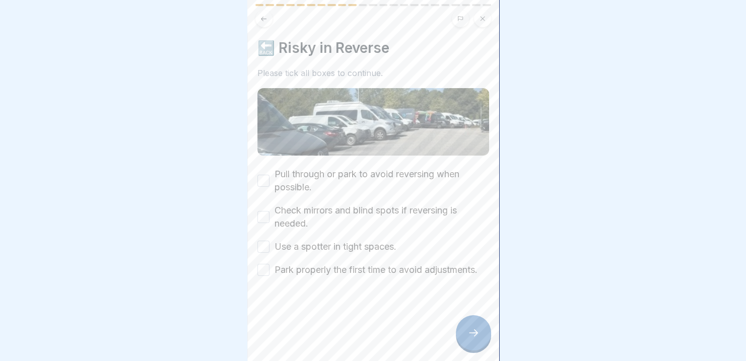
click at [260, 180] on button "Pull through or park to avoid reversing when possible." at bounding box center [263, 181] width 12 height 12
click at [254, 216] on div "🔙 Risky in Reverse Please tick all boxes to continue. Pull through or park to a…" at bounding box center [373, 180] width 252 height 361
click at [258, 219] on button "Check mirrors and blind spots if reversing is needed." at bounding box center [263, 217] width 12 height 12
click at [259, 247] on button "Use a spotter in tight spaces." at bounding box center [263, 247] width 12 height 12
click at [262, 274] on button "Park properly the first time to avoid adjustments." at bounding box center [263, 270] width 12 height 12
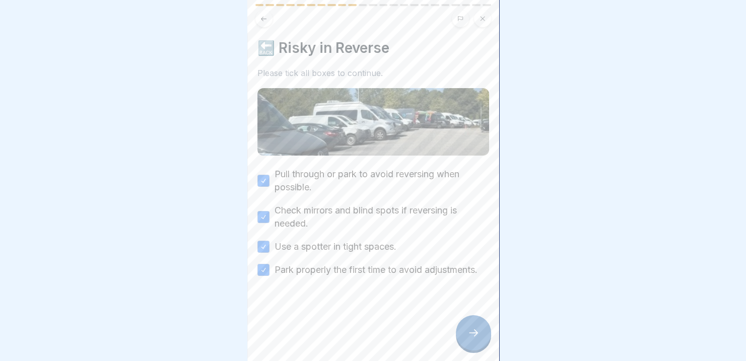
click at [465, 346] on div at bounding box center [473, 332] width 35 height 35
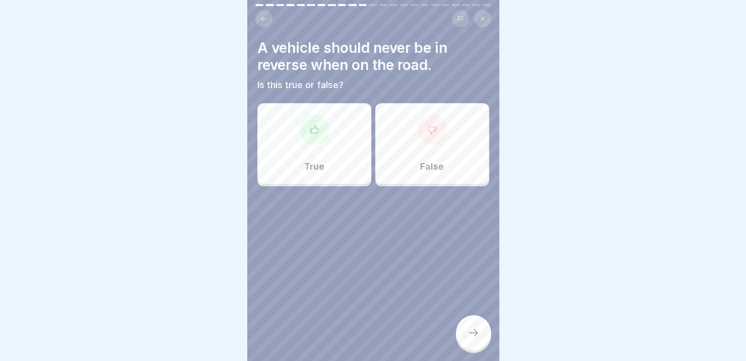
click at [416, 147] on div "False" at bounding box center [432, 143] width 114 height 81
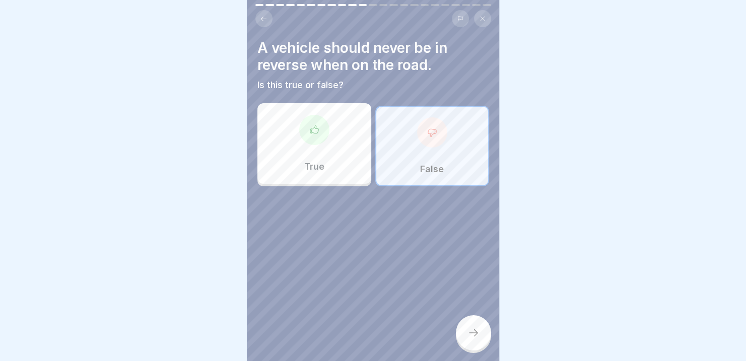
click at [260, 17] on icon at bounding box center [264, 19] width 8 height 8
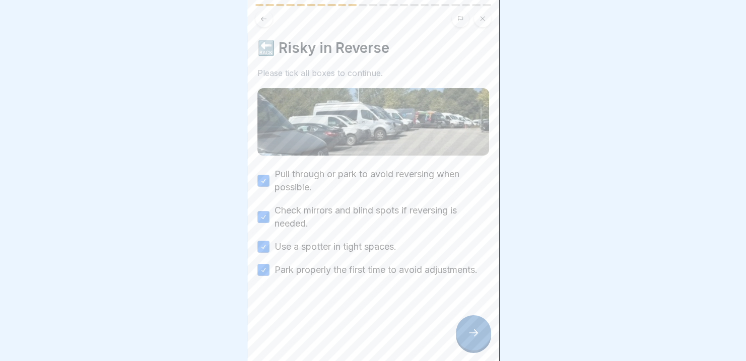
click at [262, 20] on icon at bounding box center [264, 18] width 6 height 5
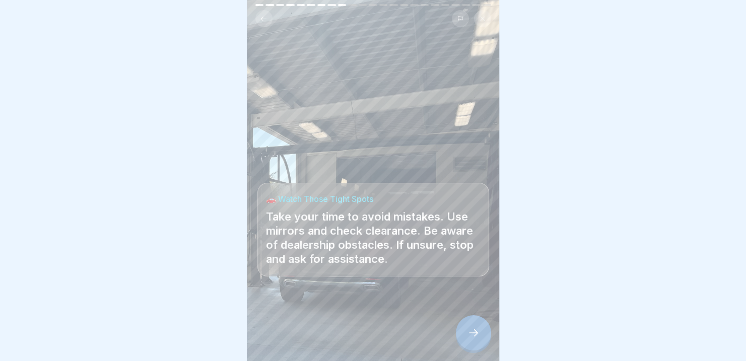
click at [475, 339] on icon at bounding box center [473, 333] width 12 height 12
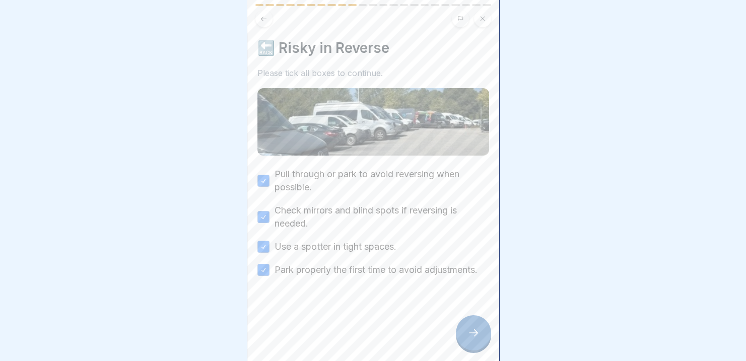
click at [475, 339] on icon at bounding box center [473, 333] width 12 height 12
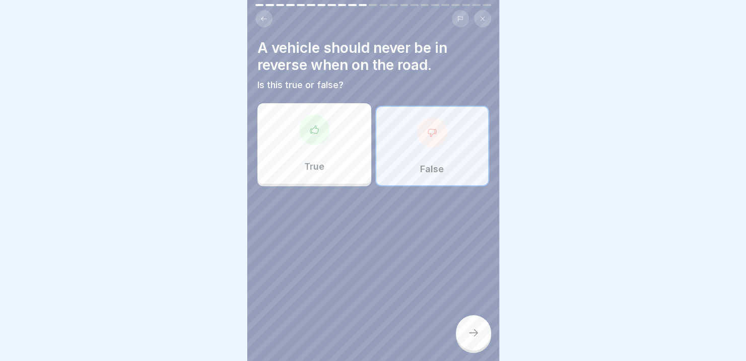
click at [413, 144] on div "False" at bounding box center [432, 146] width 114 height 81
click at [471, 339] on icon at bounding box center [473, 333] width 12 height 12
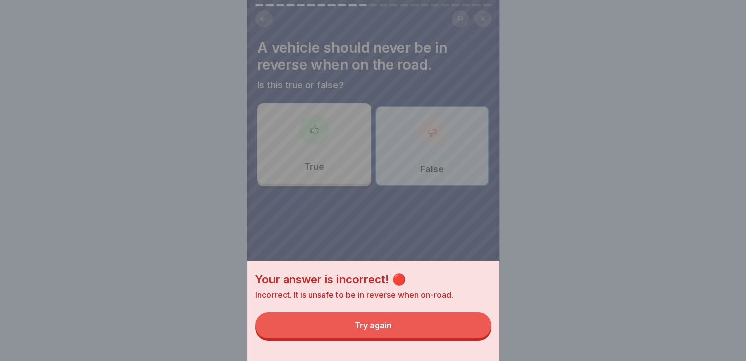
drag, startPoint x: 398, startPoint y: 335, endPoint x: 402, endPoint y: 340, distance: 6.4
click at [402, 339] on button "Try again" at bounding box center [373, 325] width 236 height 26
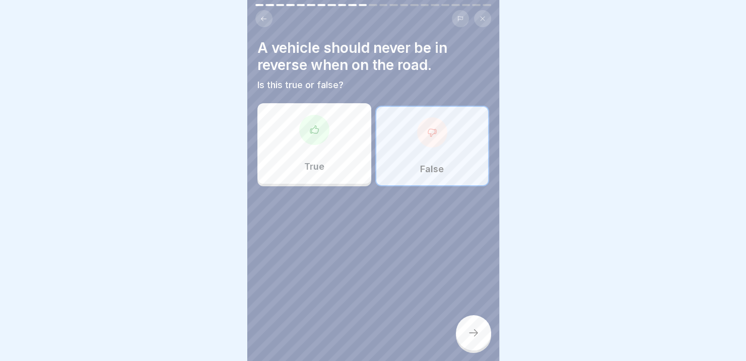
click at [295, 141] on div "True" at bounding box center [314, 143] width 114 height 81
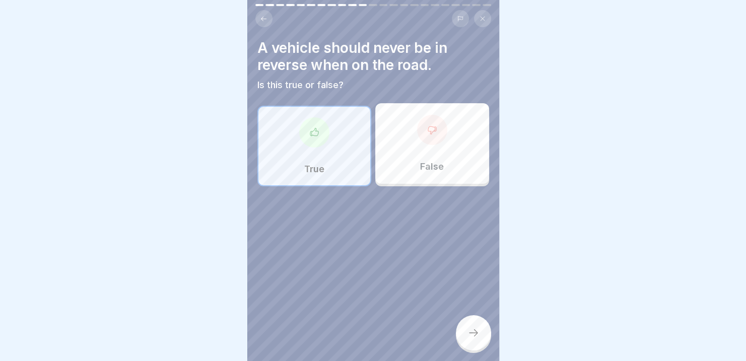
click at [478, 339] on icon at bounding box center [473, 333] width 12 height 12
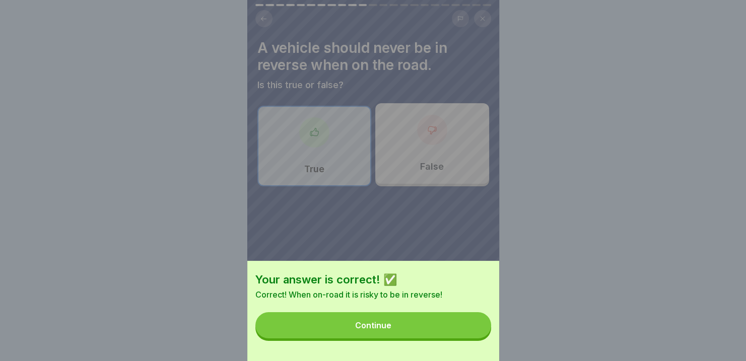
click at [397, 335] on button "Continue" at bounding box center [373, 325] width 236 height 26
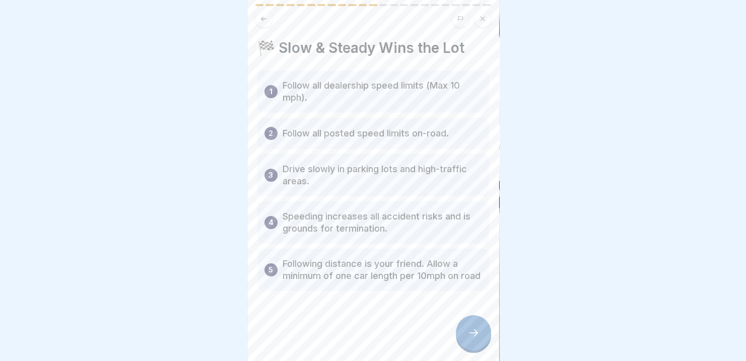
click at [470, 339] on icon at bounding box center [473, 333] width 12 height 12
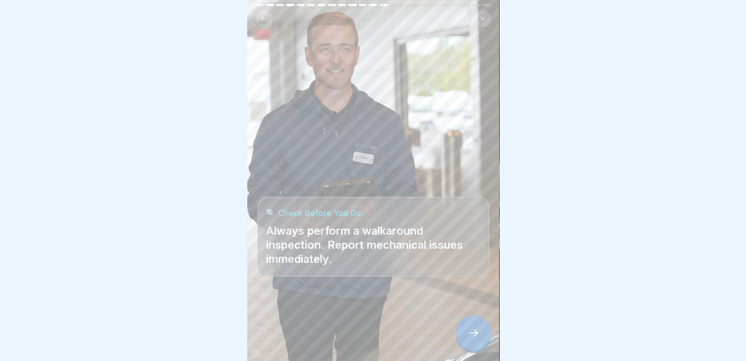
click at [478, 339] on icon at bounding box center [473, 333] width 12 height 12
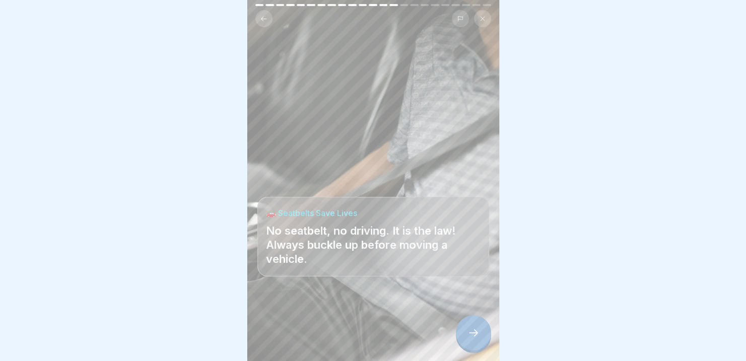
click at [477, 339] on icon at bounding box center [473, 333] width 12 height 12
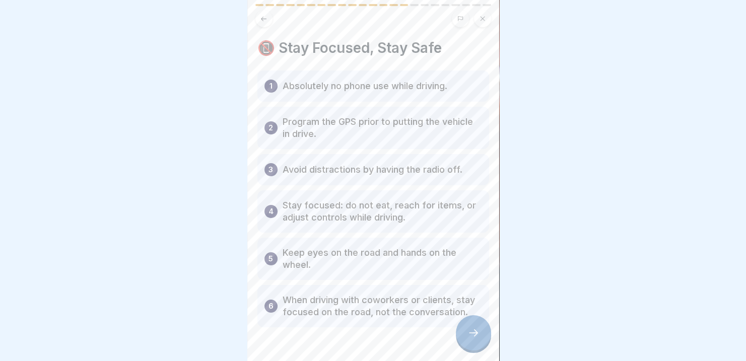
click at [476, 347] on div at bounding box center [473, 332] width 35 height 35
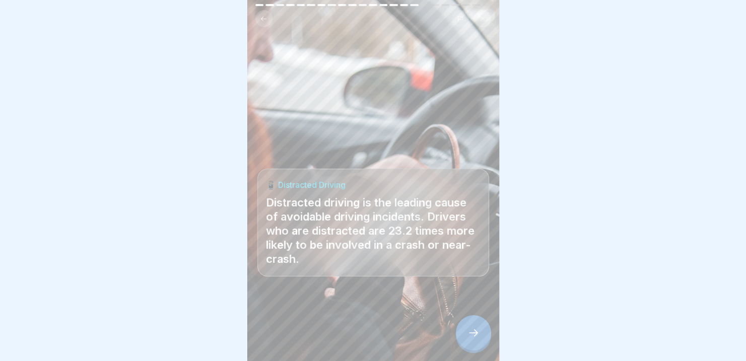
click at [476, 348] on div at bounding box center [473, 332] width 35 height 35
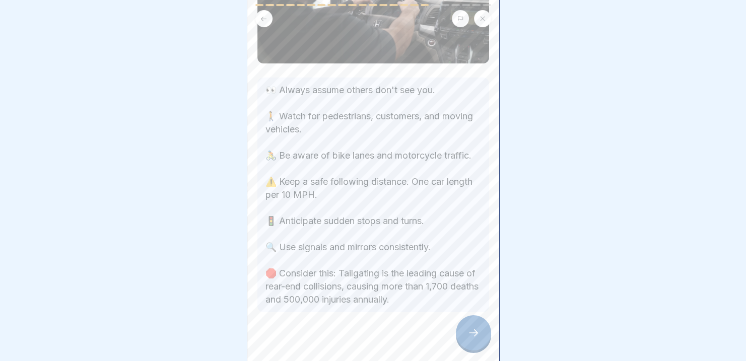
scroll to position [95, 0]
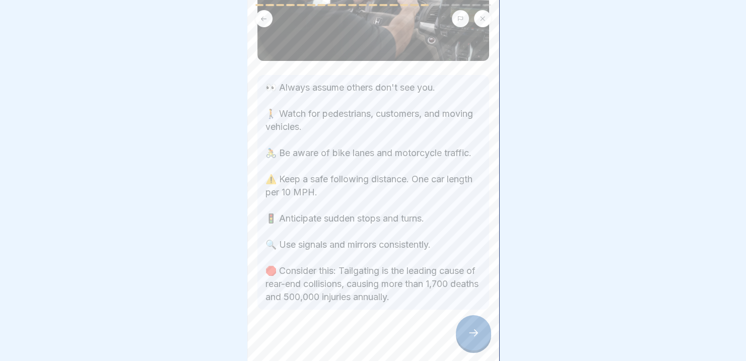
click at [453, 334] on div at bounding box center [373, 340] width 232 height 60
click at [475, 339] on icon at bounding box center [473, 333] width 12 height 12
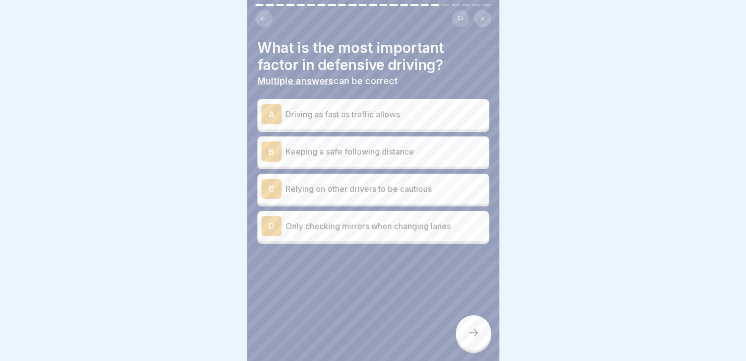
click at [410, 152] on p "Keeping a safe following distance" at bounding box center [385, 152] width 199 height 12
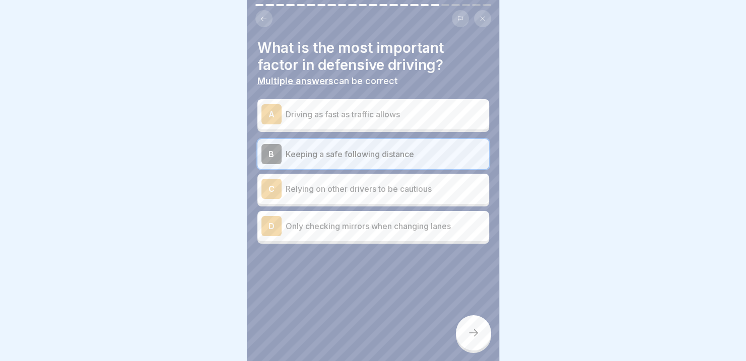
click at [468, 339] on icon at bounding box center [473, 333] width 12 height 12
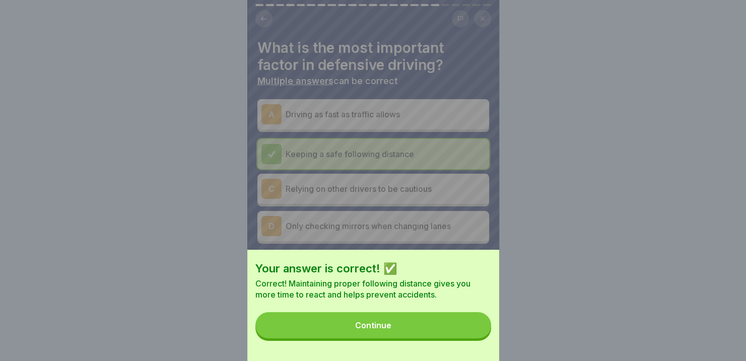
click at [386, 325] on button "Continue" at bounding box center [373, 325] width 236 height 26
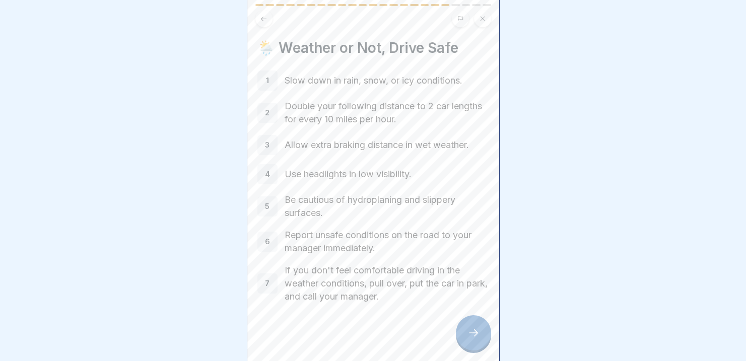
click at [469, 338] on icon at bounding box center [473, 333] width 12 height 12
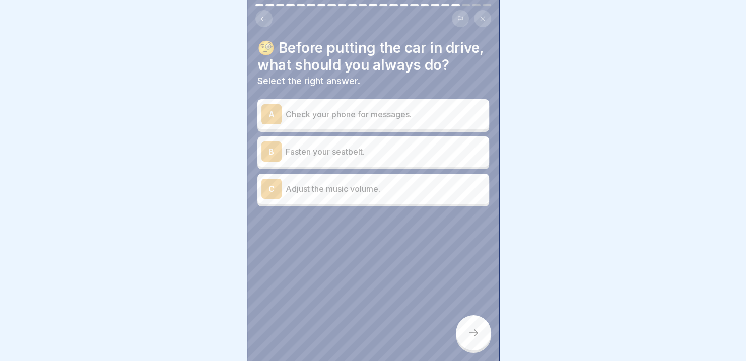
click at [378, 158] on p "Fasten your seatbelt." at bounding box center [385, 152] width 199 height 12
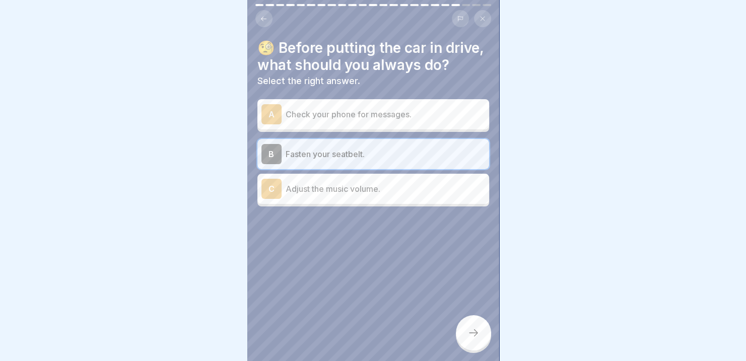
click at [474, 339] on icon at bounding box center [473, 333] width 12 height 12
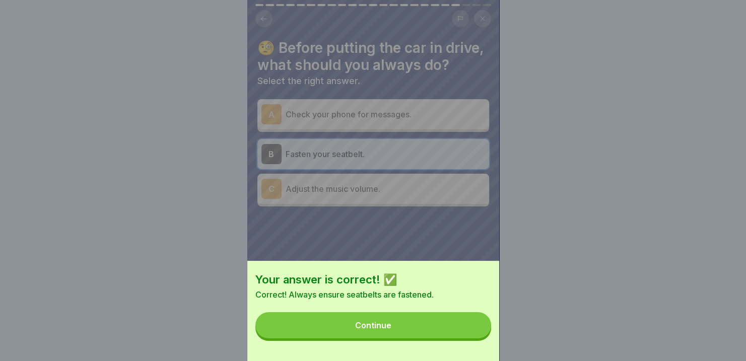
click at [405, 331] on button "Continue" at bounding box center [373, 325] width 236 height 26
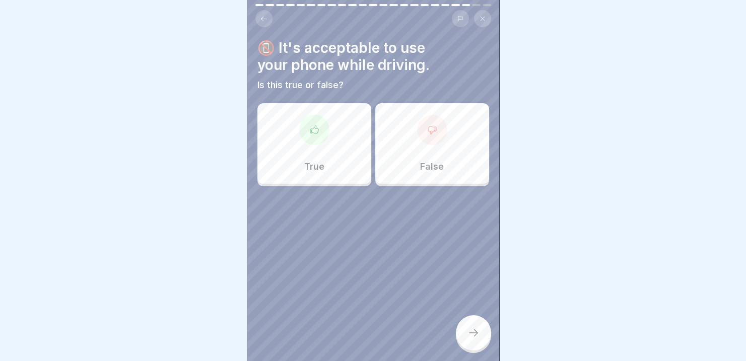
click at [433, 142] on div at bounding box center [432, 130] width 30 height 30
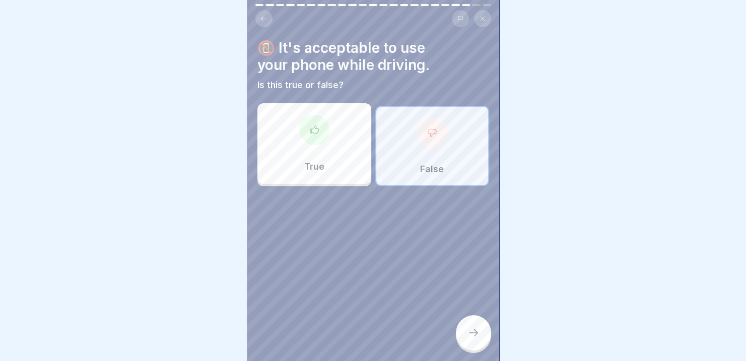
click at [478, 339] on icon at bounding box center [473, 333] width 12 height 12
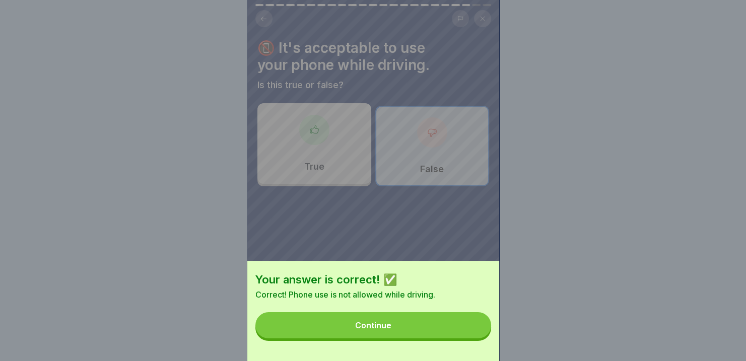
click at [439, 333] on button "Continue" at bounding box center [373, 325] width 236 height 26
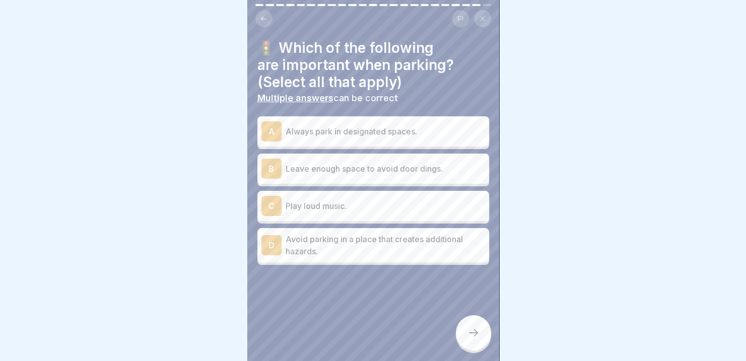
click at [403, 138] on div "A Always park in designated spaces." at bounding box center [373, 131] width 224 height 20
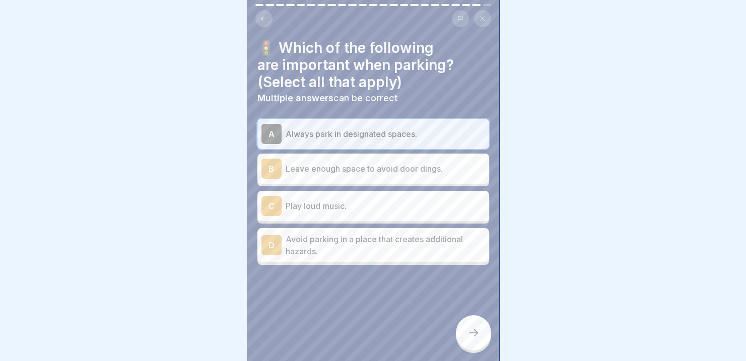
click at [390, 173] on p "Leave enough space to avoid door dings." at bounding box center [385, 169] width 199 height 12
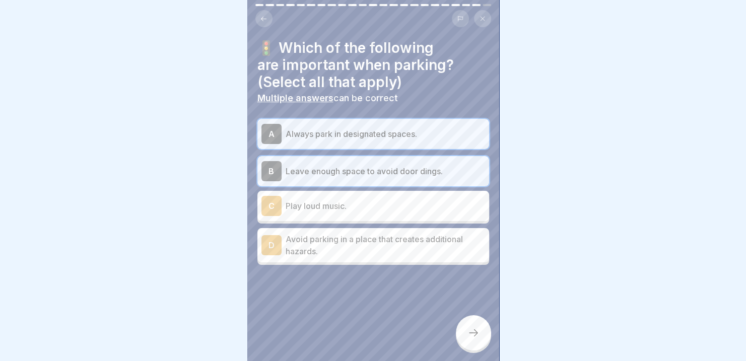
click at [349, 249] on p "Avoid parking in a place that creates additional hazards." at bounding box center [385, 245] width 199 height 24
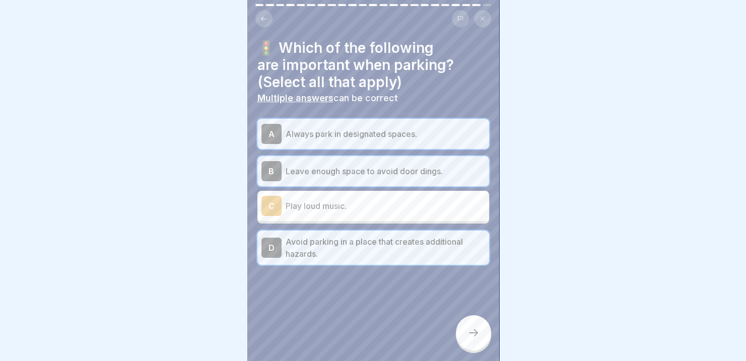
click at [478, 336] on icon at bounding box center [473, 333] width 12 height 12
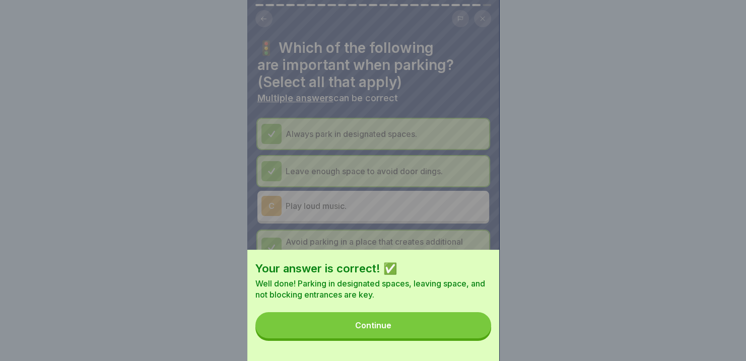
click at [373, 330] on div "Continue" at bounding box center [373, 325] width 36 height 9
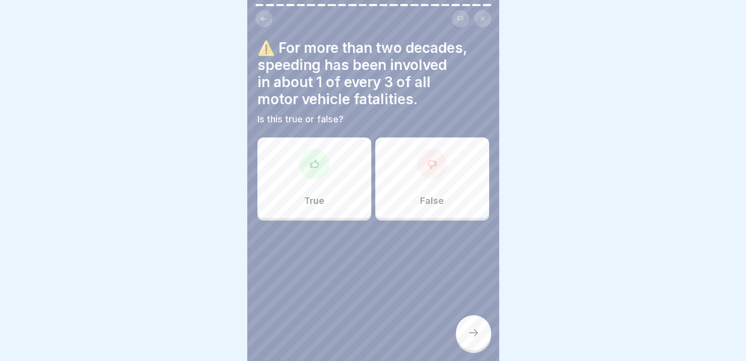
click at [304, 184] on div "True" at bounding box center [314, 178] width 114 height 81
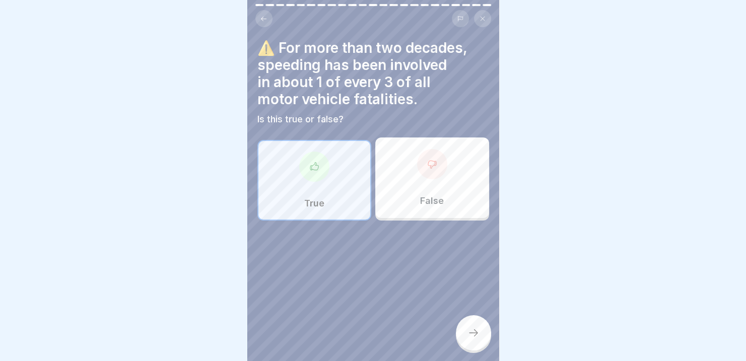
click at [469, 349] on div at bounding box center [473, 332] width 35 height 35
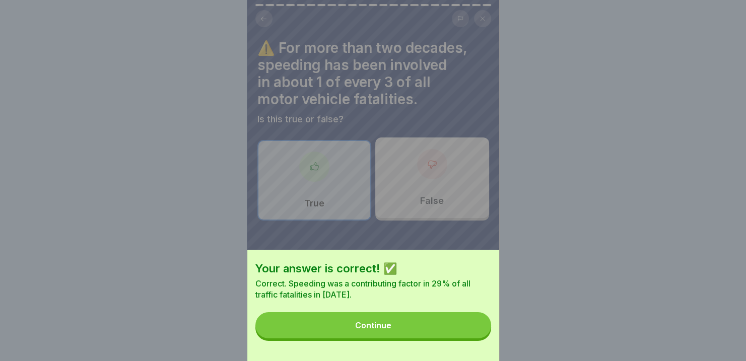
click at [415, 330] on button "Continue" at bounding box center [373, 325] width 236 height 26
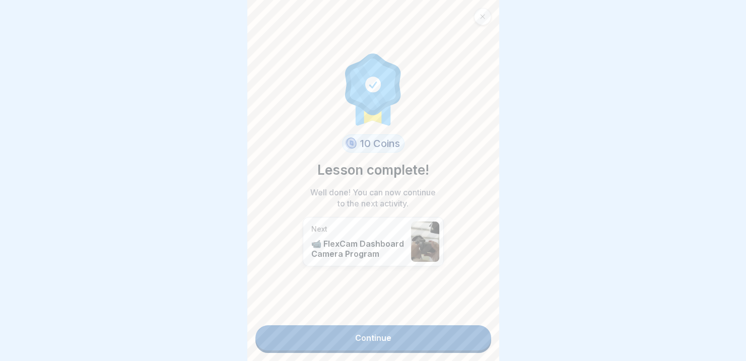
click at [404, 343] on link "Continue" at bounding box center [373, 337] width 236 height 25
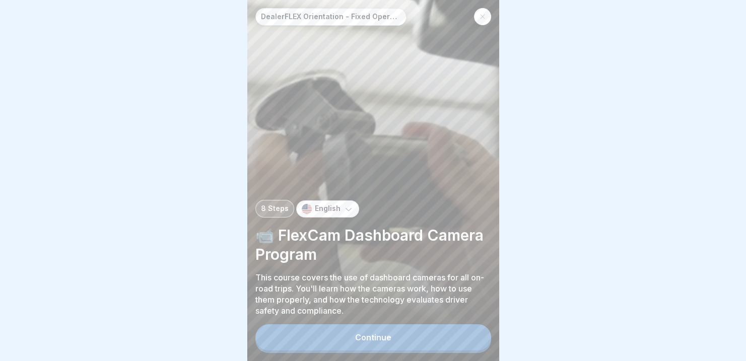
click at [403, 344] on button "Continue" at bounding box center [373, 337] width 236 height 26
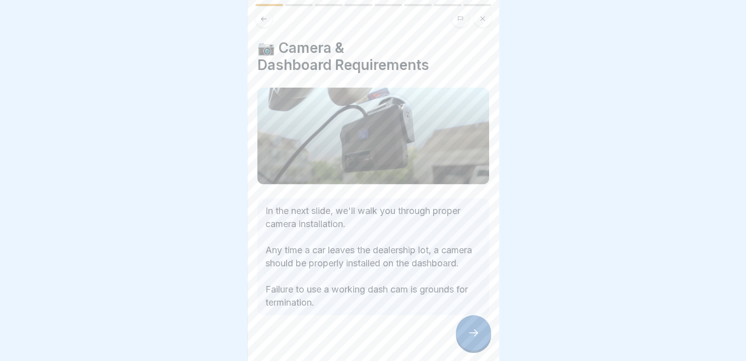
click at [467, 339] on icon at bounding box center [473, 333] width 12 height 12
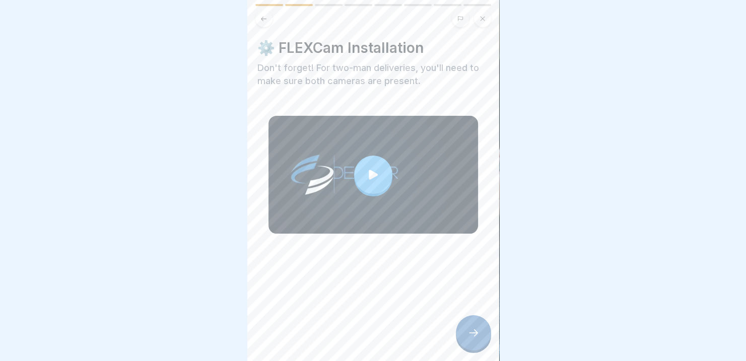
click at [367, 169] on icon at bounding box center [373, 175] width 14 height 14
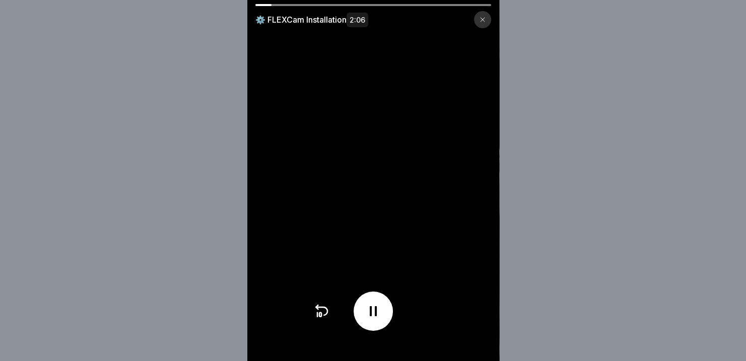
click at [381, 319] on icon at bounding box center [373, 311] width 16 height 16
click at [366, 323] on div at bounding box center [373, 311] width 39 height 39
click at [377, 314] on icon at bounding box center [373, 311] width 16 height 16
